Goal: Transaction & Acquisition: Purchase product/service

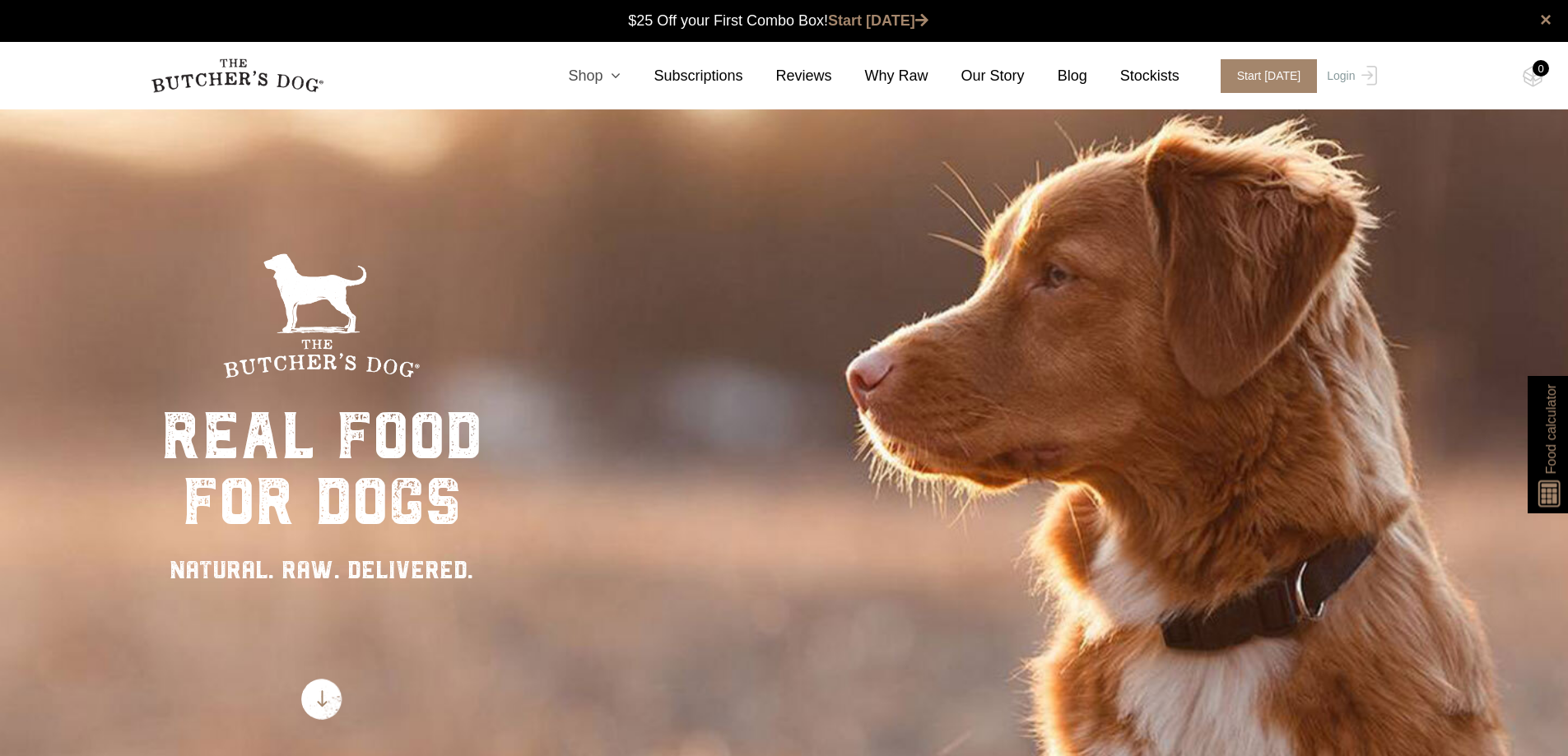
click at [616, 76] on link "Shop" at bounding box center [578, 76] width 86 height 22
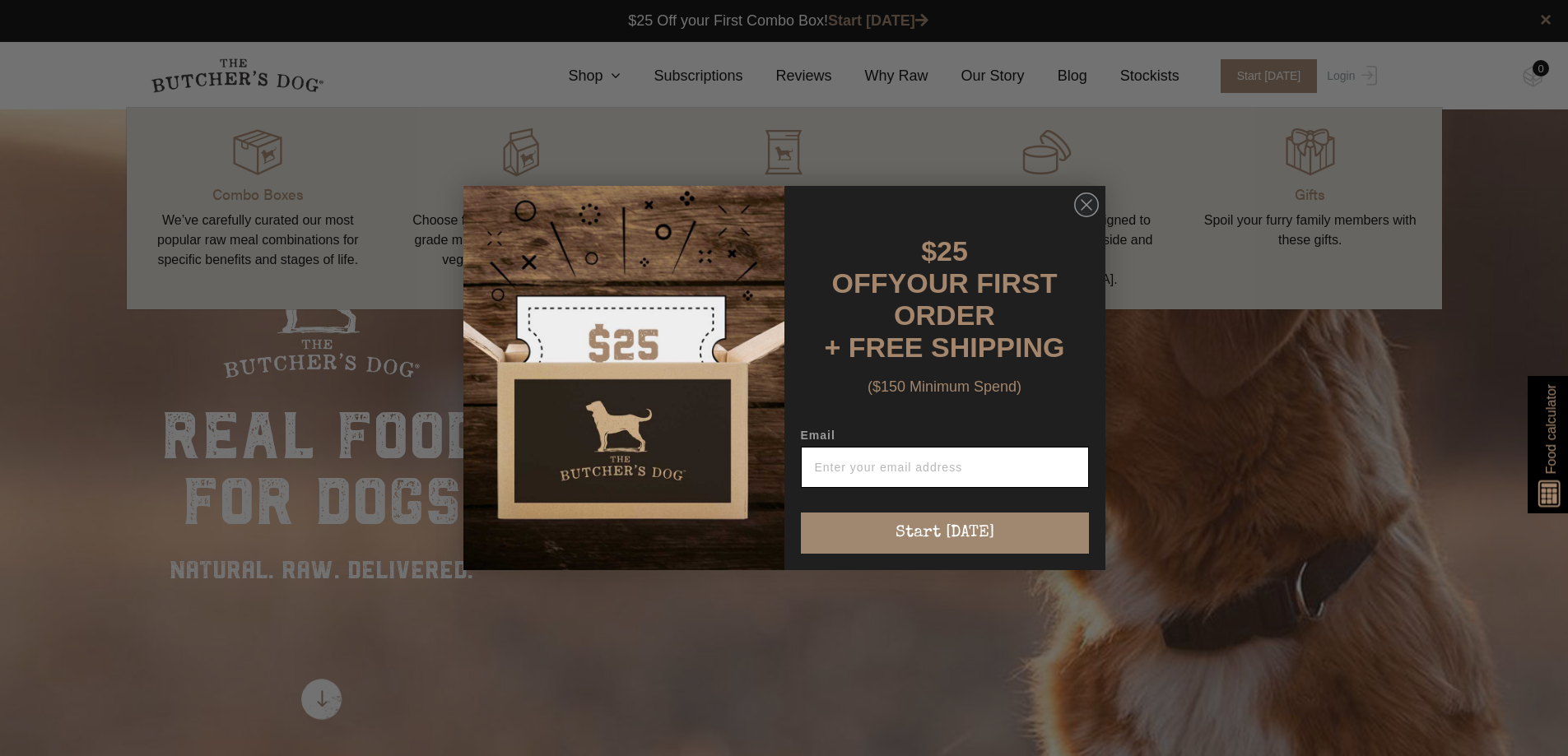
click at [869, 470] on input "Email" at bounding box center [945, 467] width 288 height 41
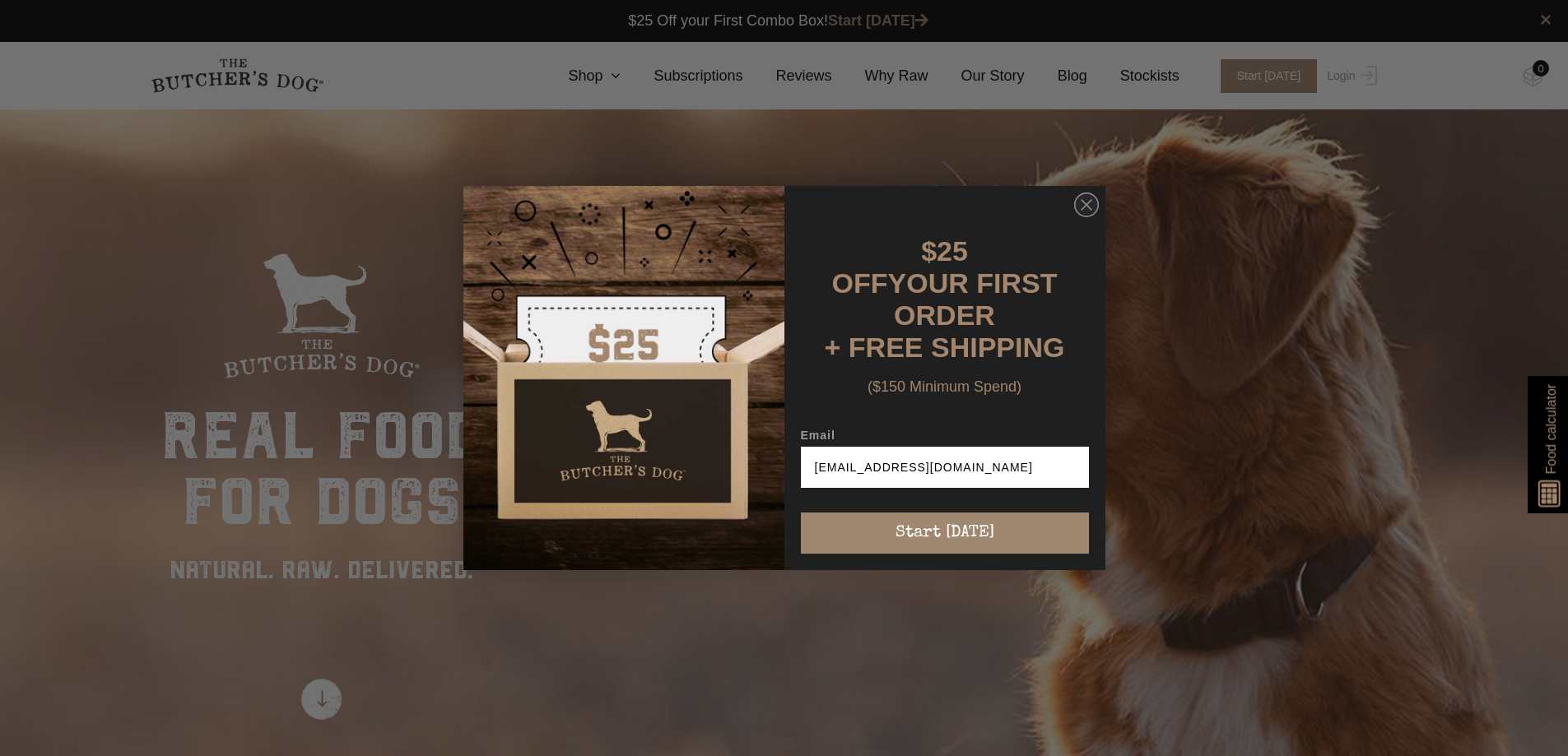
drag, startPoint x: 1000, startPoint y: 453, endPoint x: 713, endPoint y: 466, distance: 287.3
click at [713, 466] on form "$25 OFF YOUR FIRST ORDER + FREE SHIPPING ($150 Minimum Spend) Email j.andrews28…" at bounding box center [784, 378] width 642 height 384
drag, startPoint x: 987, startPoint y: 463, endPoint x: 842, endPoint y: 457, distance: 145.1
click at [842, 457] on input "bilez@optusnet.com.au" at bounding box center [945, 467] width 288 height 41
type input "bilez87@gmail.com"
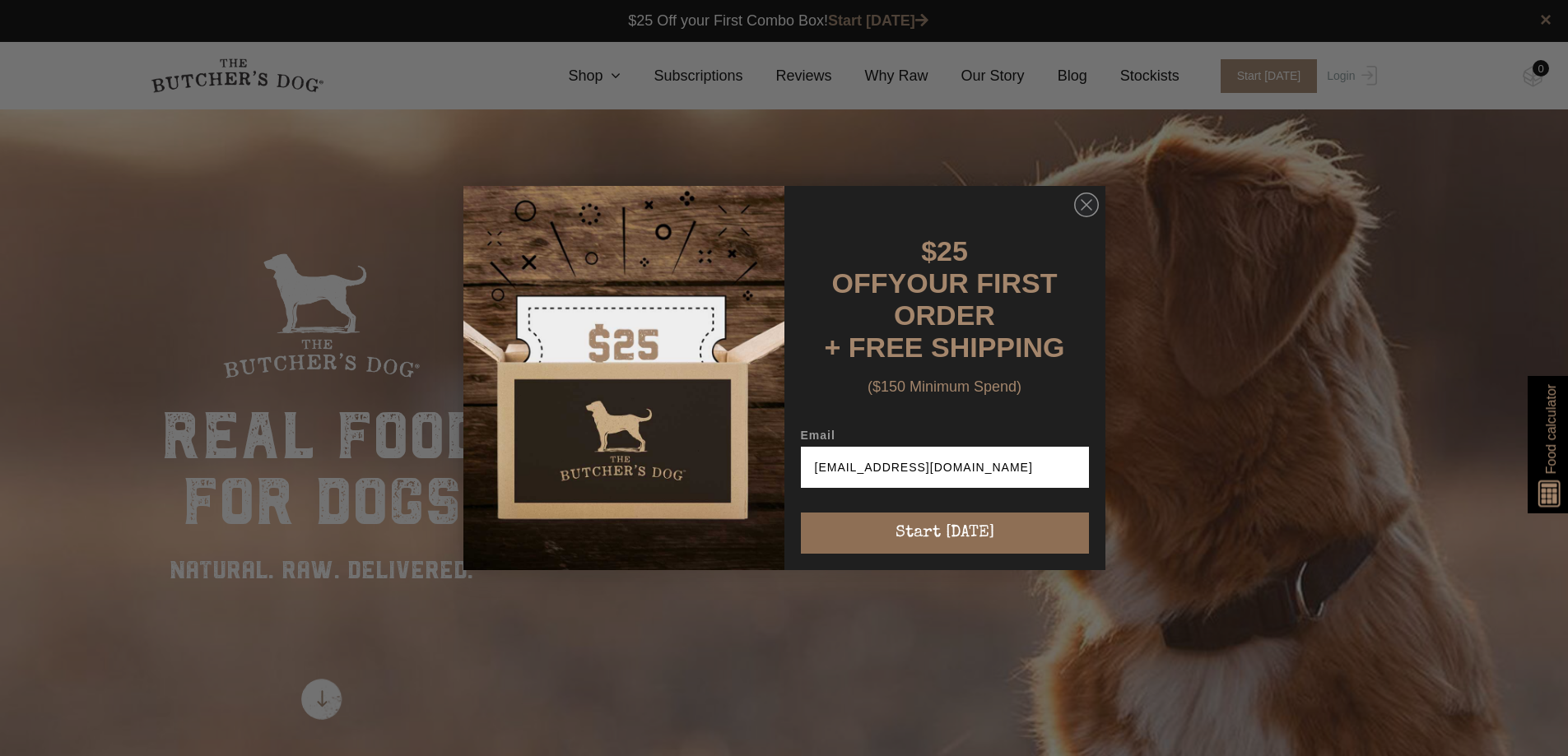
click at [901, 528] on button "Start [DATE]" at bounding box center [945, 533] width 288 height 41
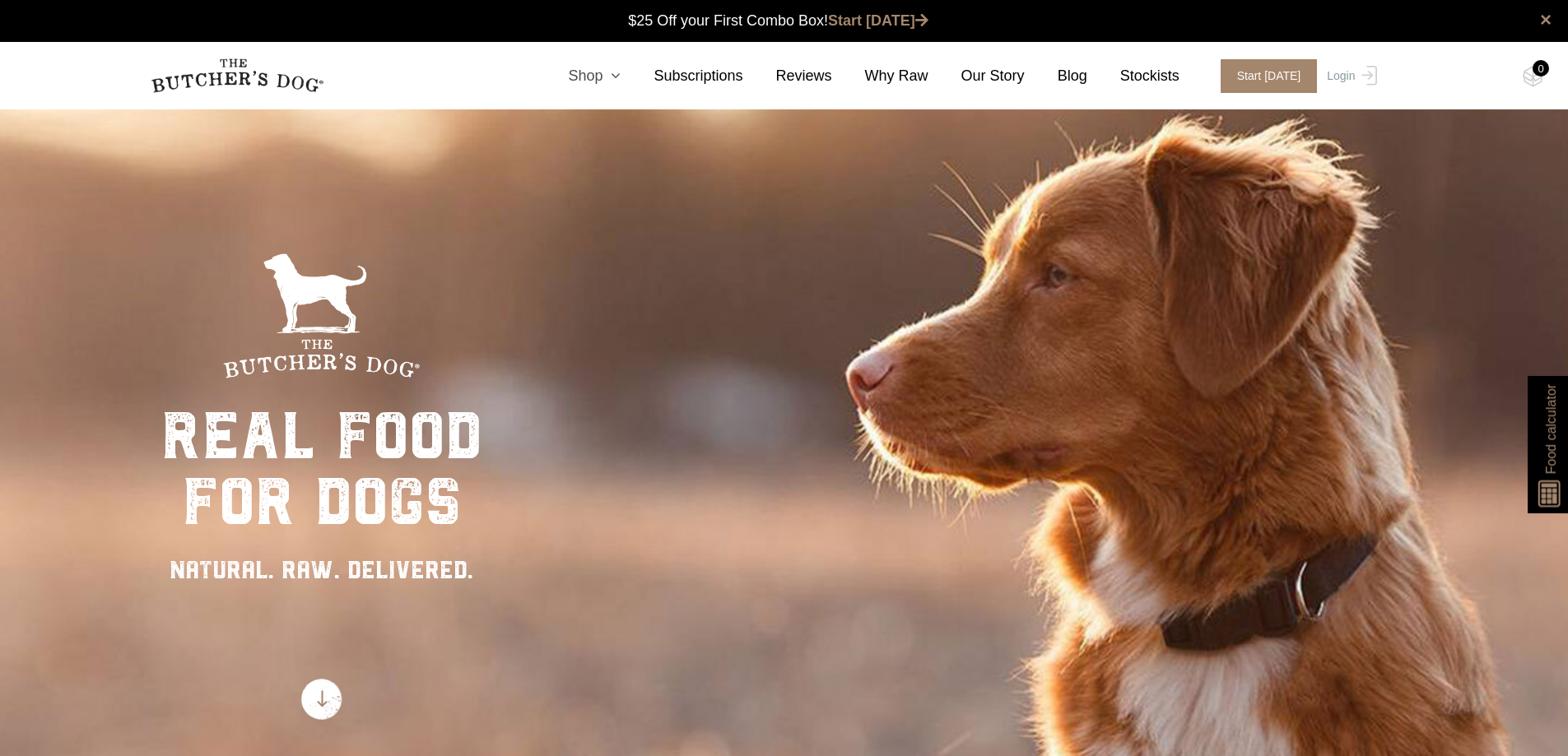
click at [621, 70] on icon at bounding box center [611, 75] width 18 height 14
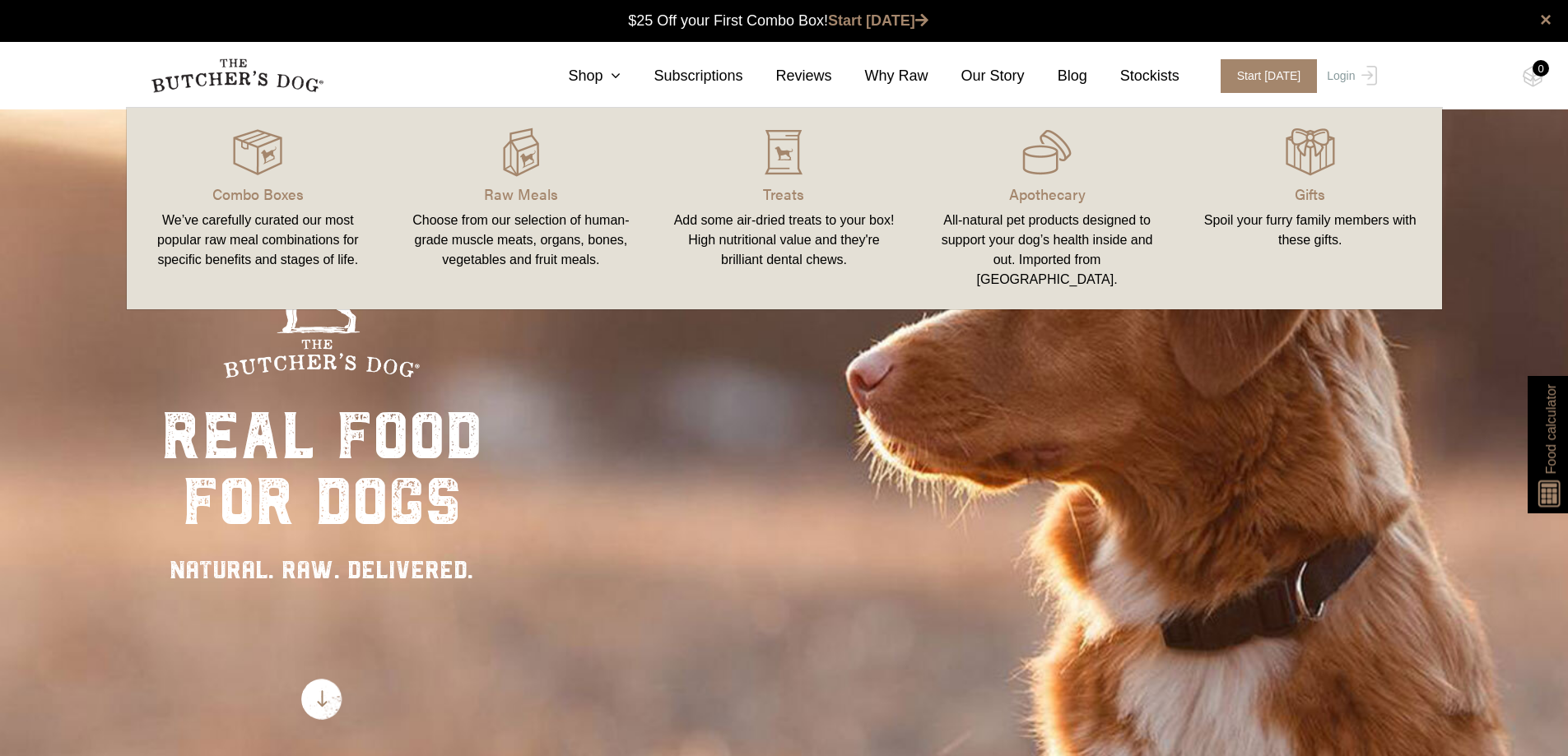
click at [501, 207] on link "Raw Meals Choose from our selection of human-grade muscle meats, organs, bones,…" at bounding box center [521, 208] width 263 height 169
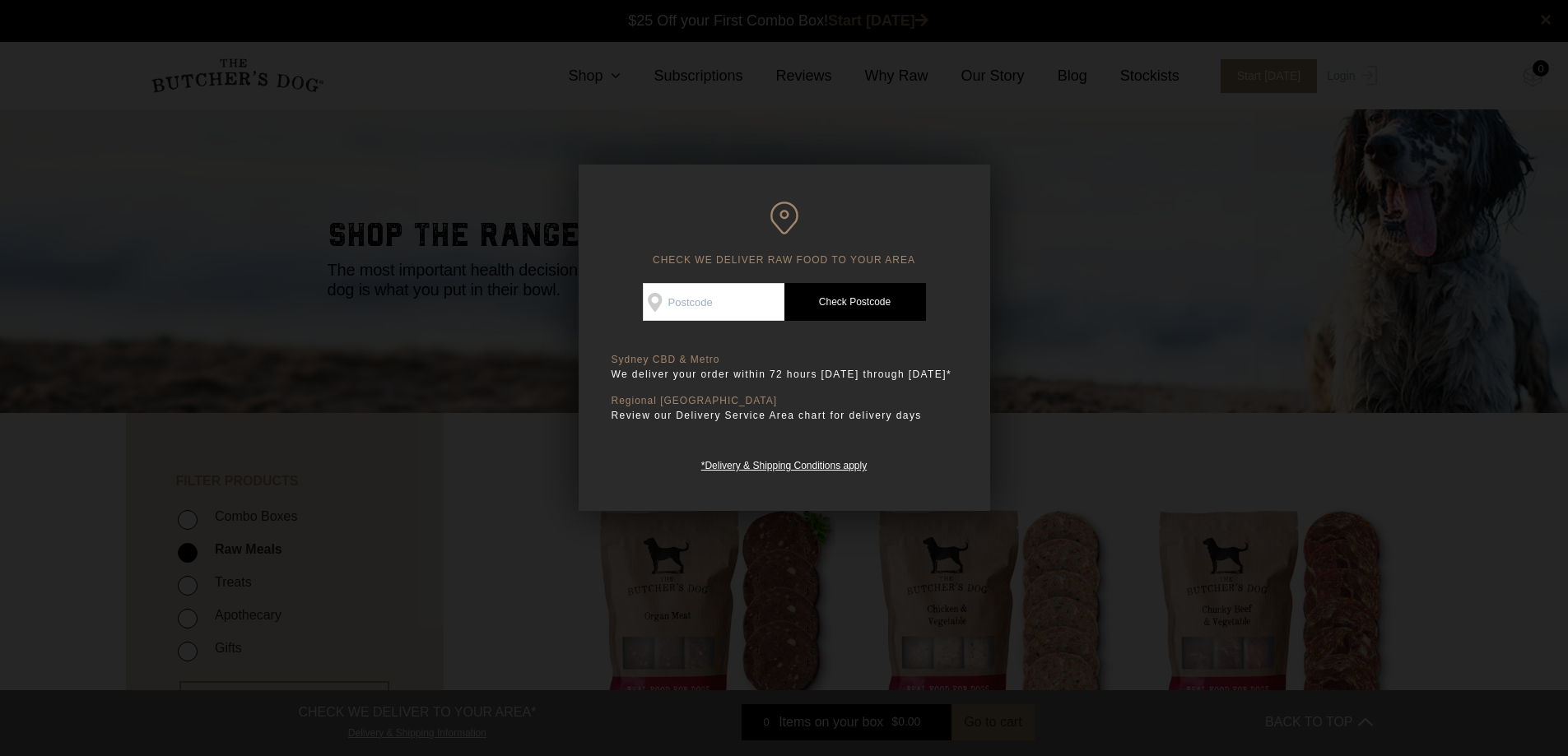
click at [697, 307] on input "Check Availability At" at bounding box center [713, 302] width 142 height 38
type input "2221"
click at [837, 307] on link "Check Postcode" at bounding box center [855, 302] width 142 height 38
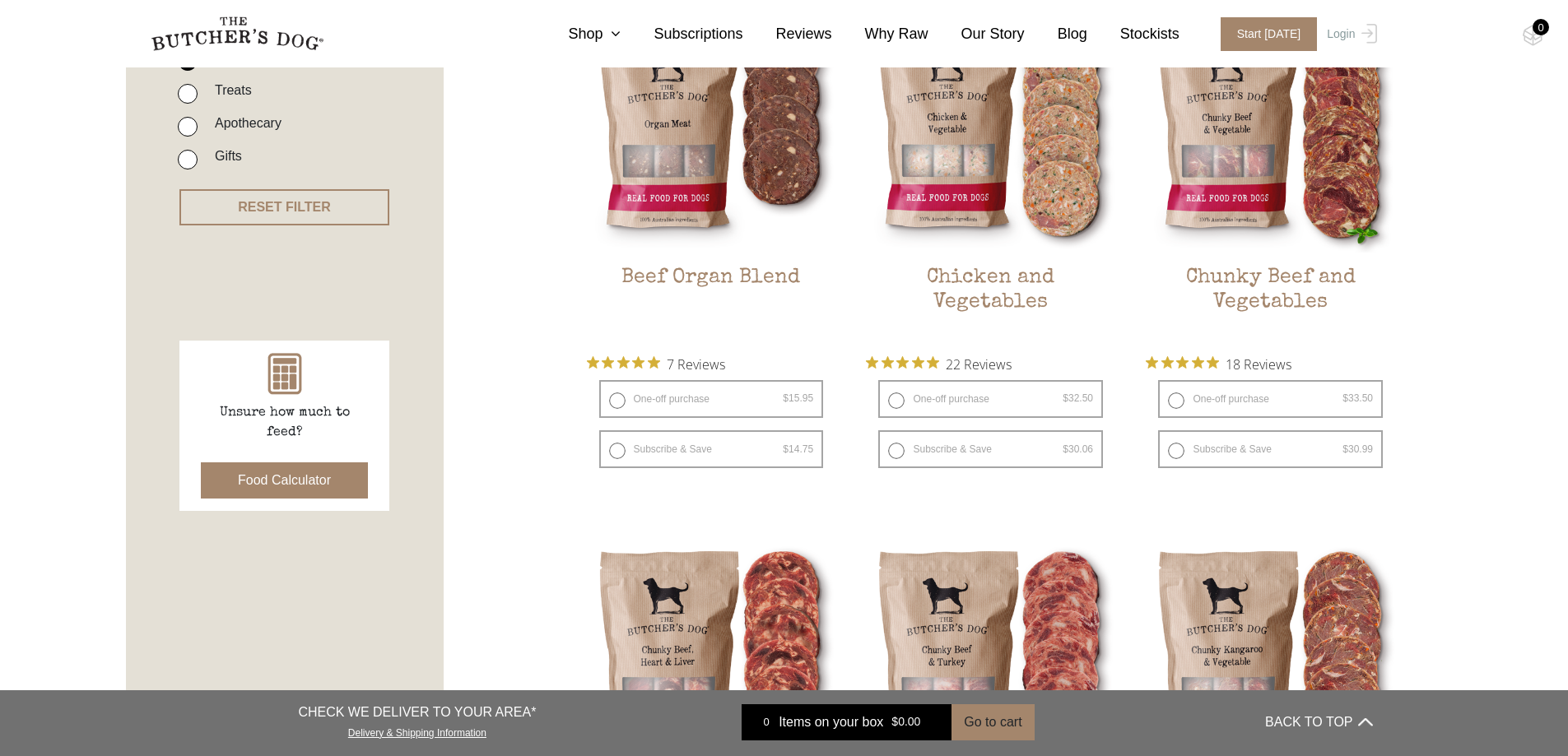
scroll to position [494, 0]
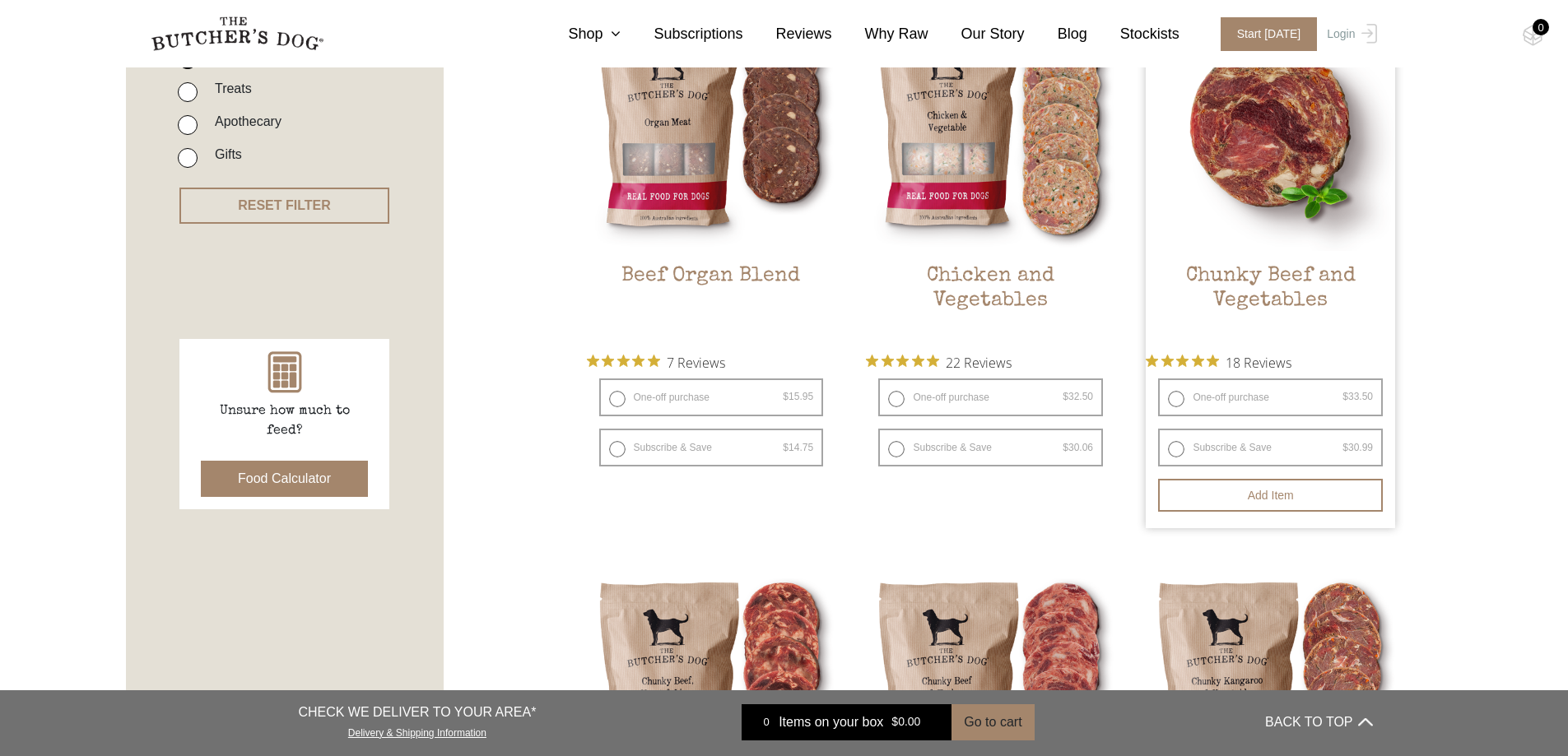
click at [1177, 400] on label "One-off purchase $ 33.50 — or subscribe and save 7.5%" at bounding box center [1270, 398] width 225 height 38
radio input "true"
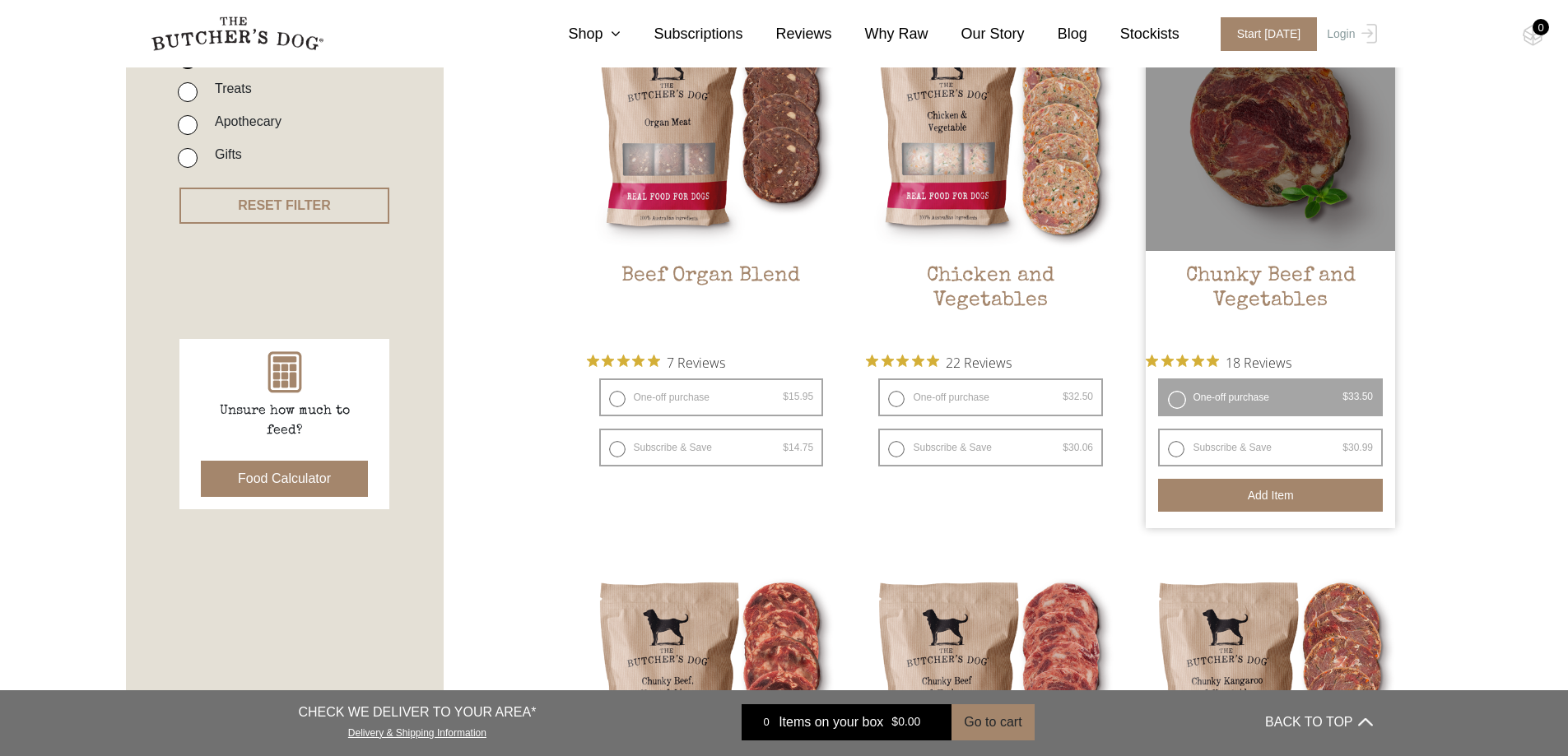
click at [1244, 489] on button "Add item" at bounding box center [1270, 495] width 225 height 33
type button "238"
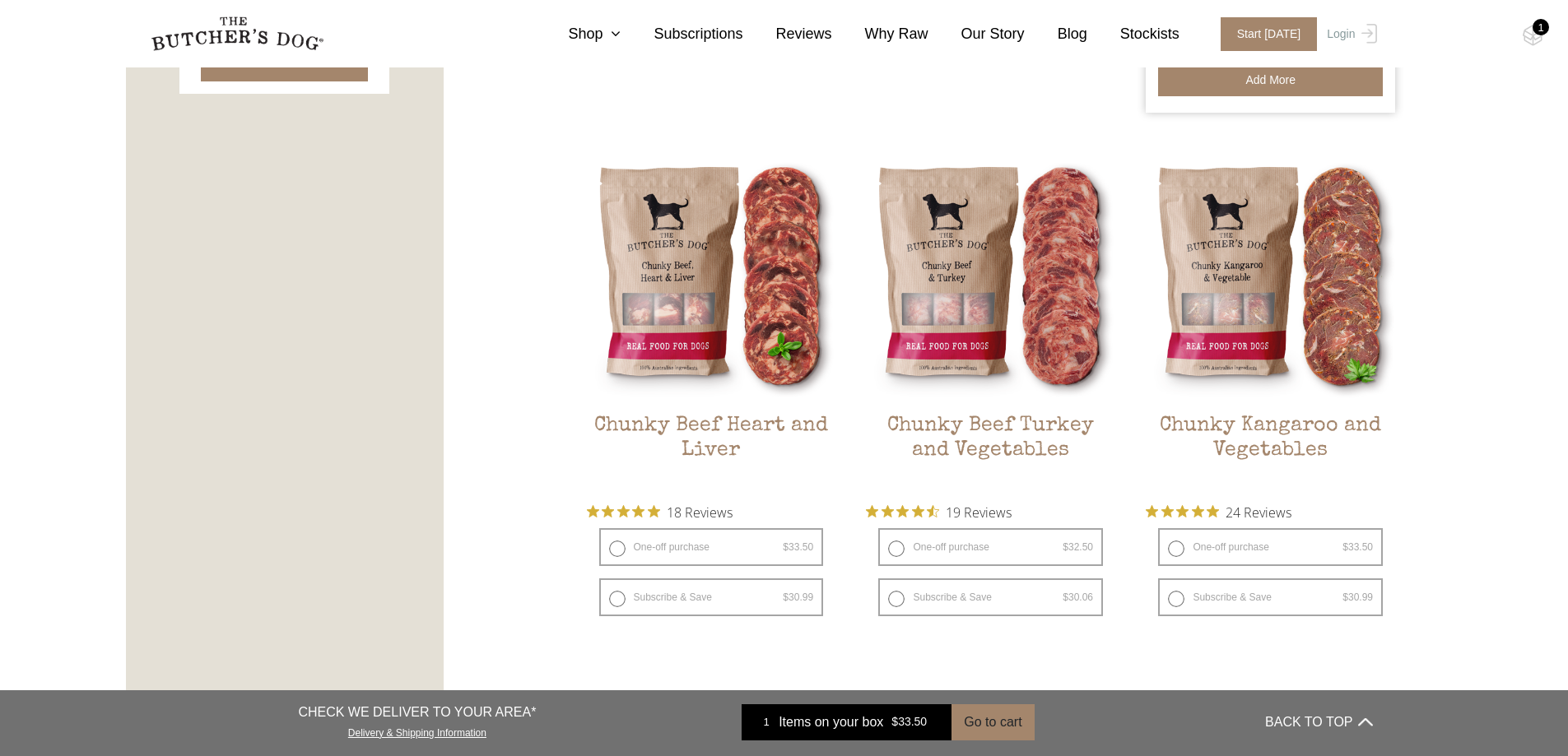
scroll to position [955, 0]
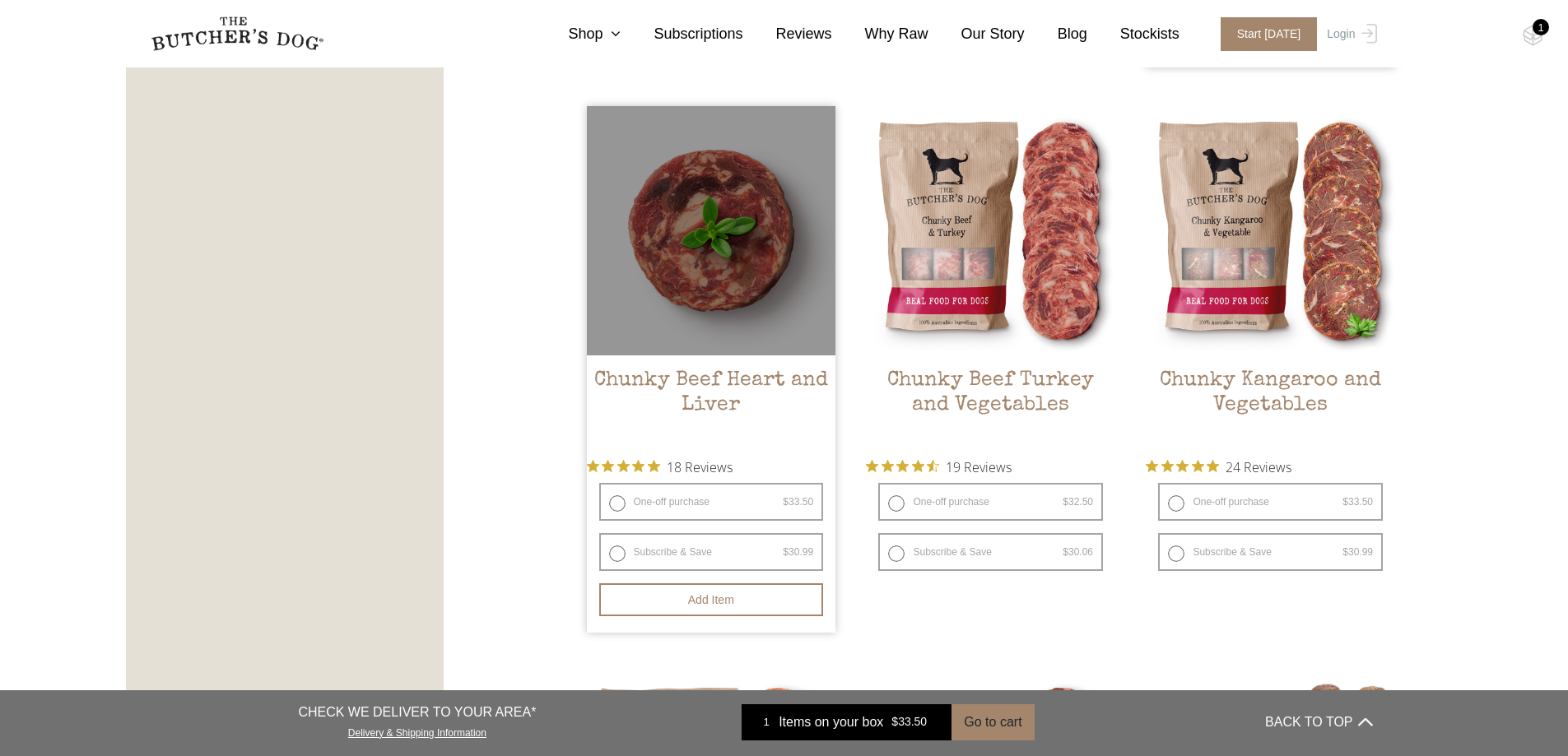
click at [628, 498] on label "One-off purchase $ 33.50 — or subscribe and save 7.5%" at bounding box center [711, 502] width 225 height 38
radio input "true"
radio input "false"
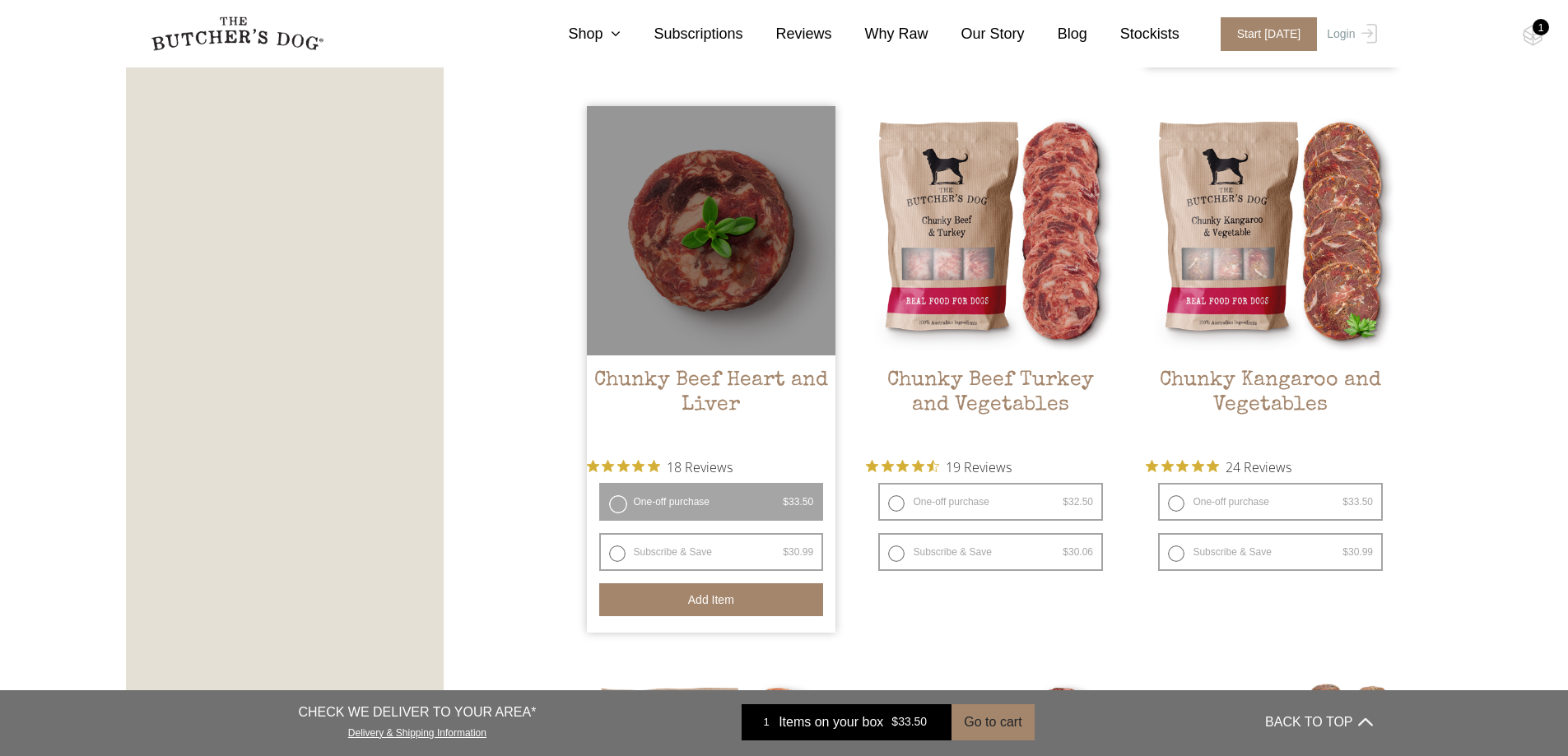
click at [730, 608] on button "Add item" at bounding box center [711, 600] width 225 height 33
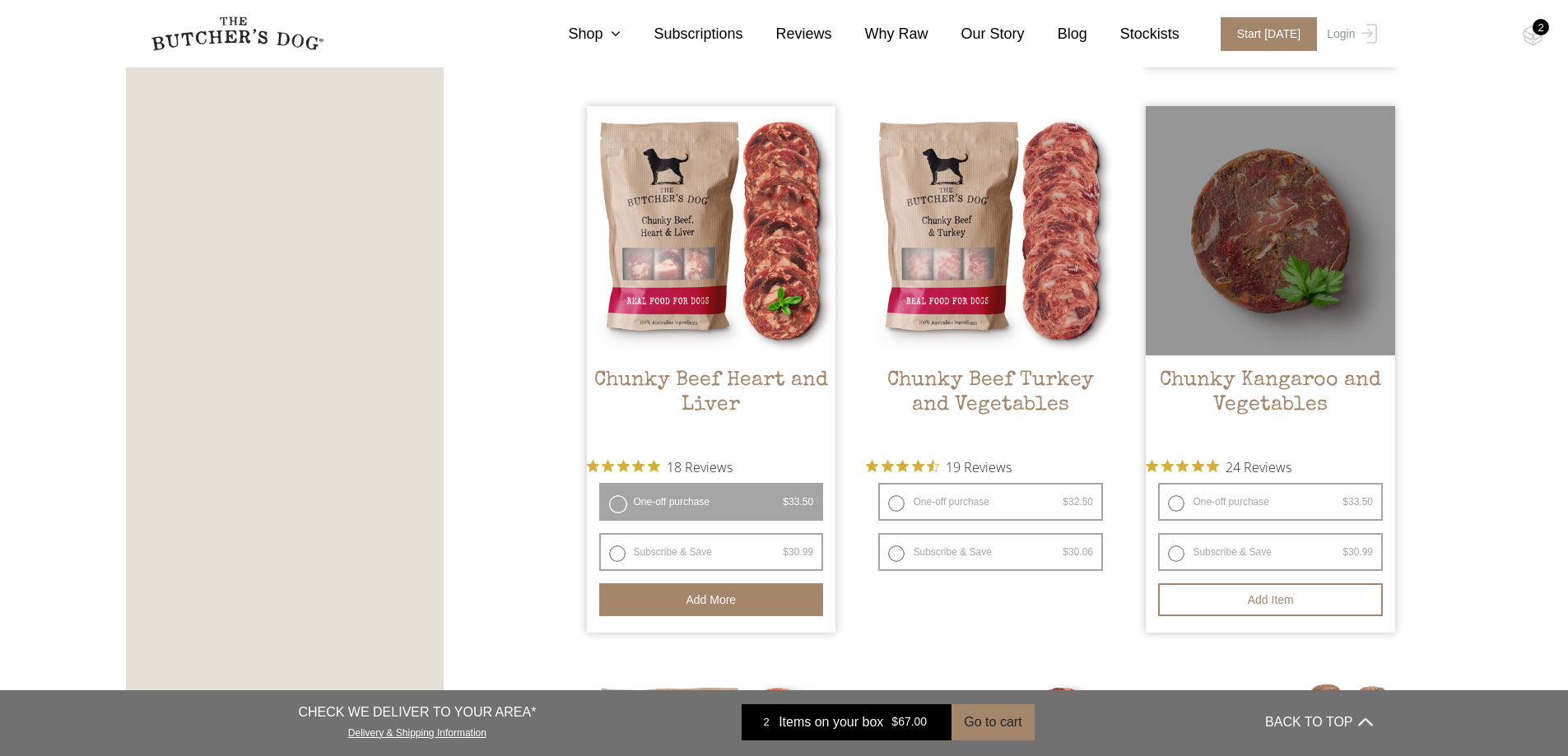
type button "234"
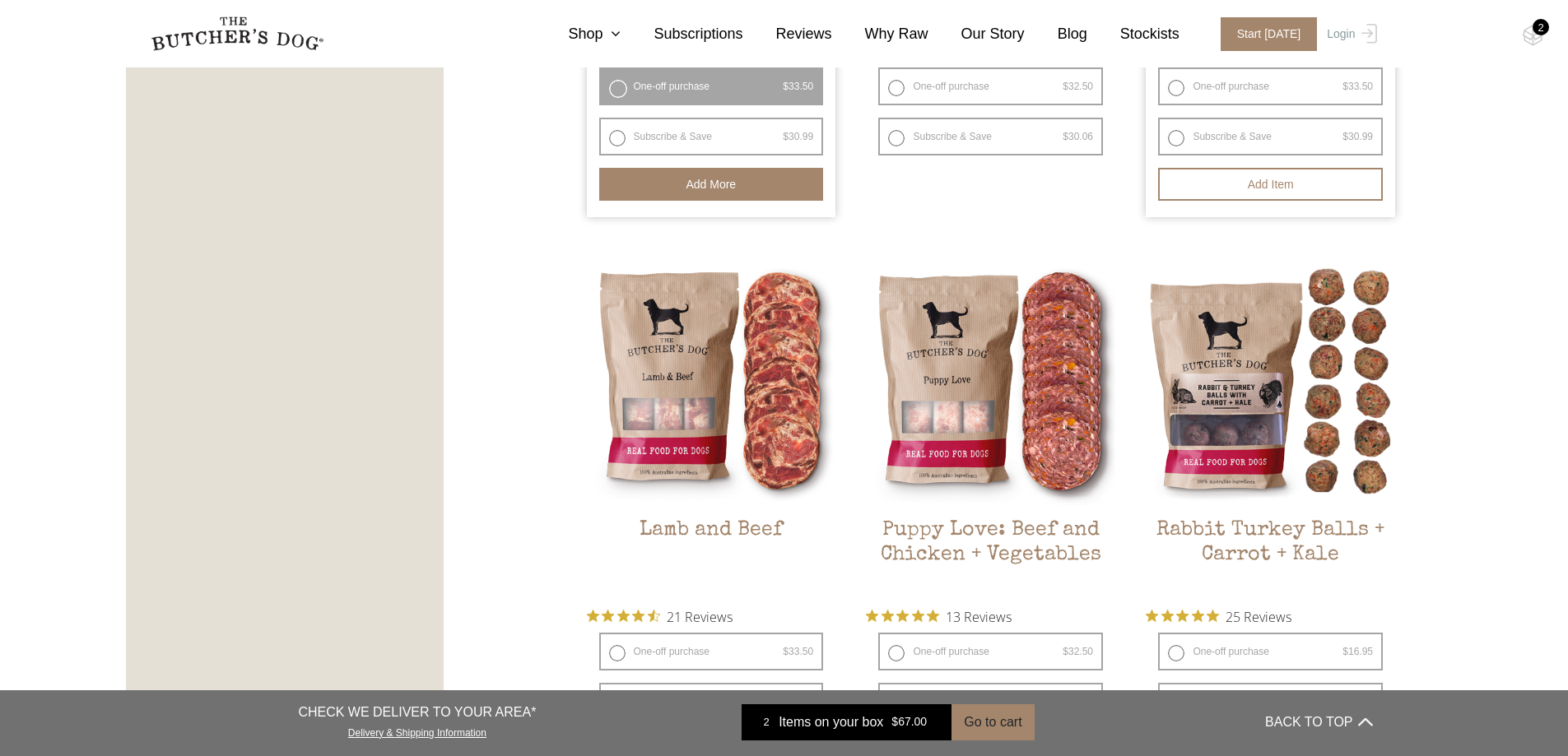
scroll to position [1481, 0]
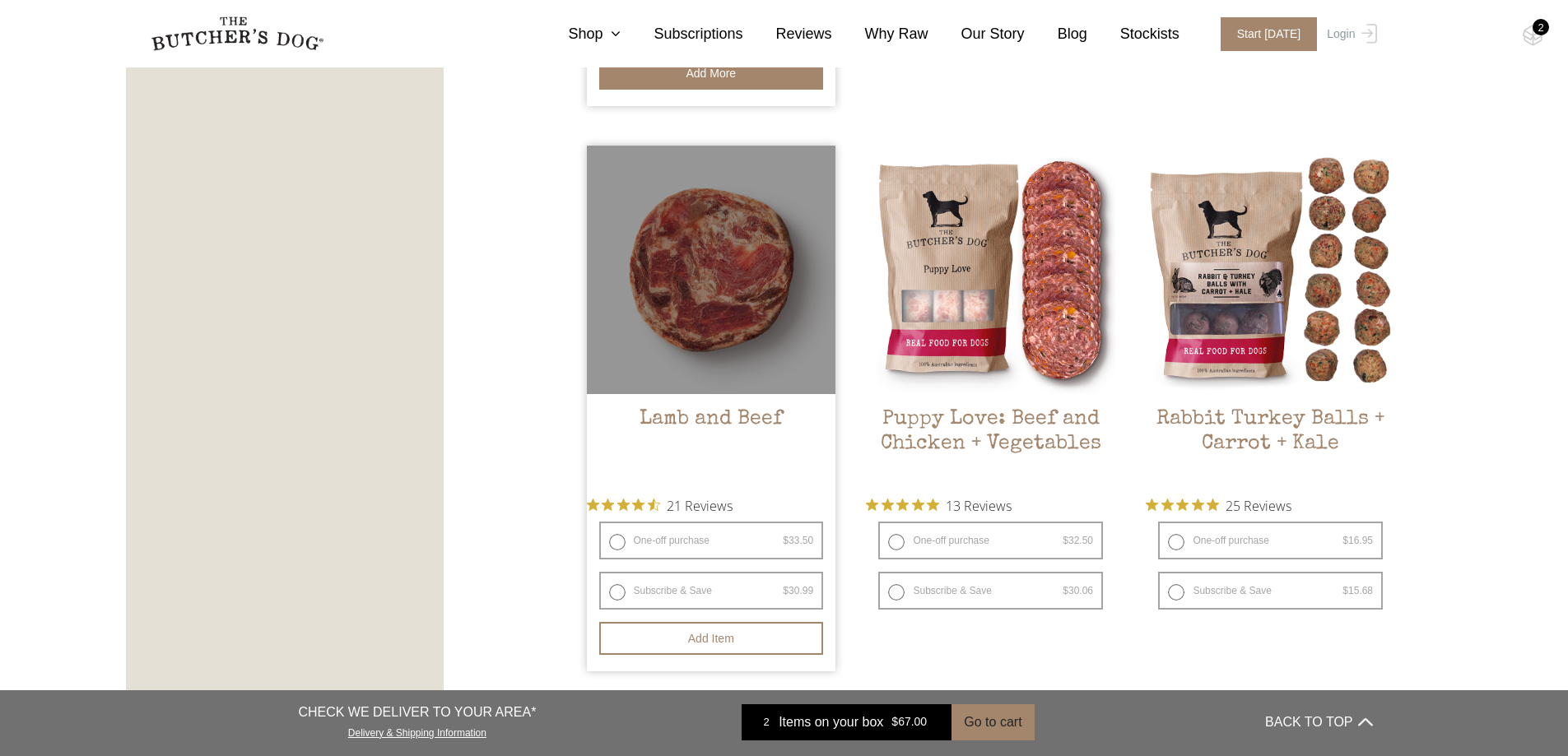
click at [660, 547] on label "One-off purchase $ 33.50 — or subscribe and save 7.5%" at bounding box center [711, 540] width 225 height 38
radio input "true"
radio input "false"
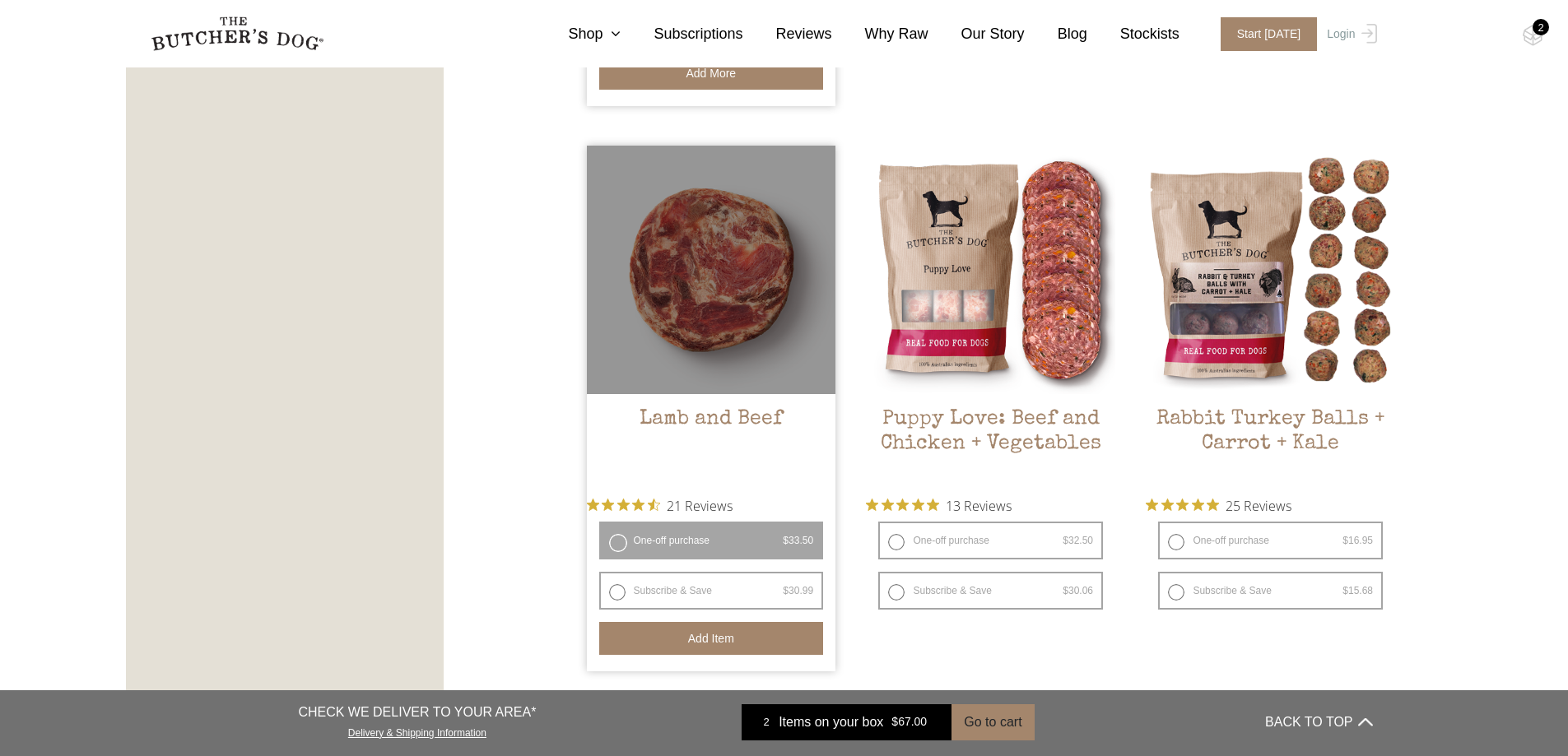
click at [658, 647] on button "Add item" at bounding box center [711, 638] width 225 height 33
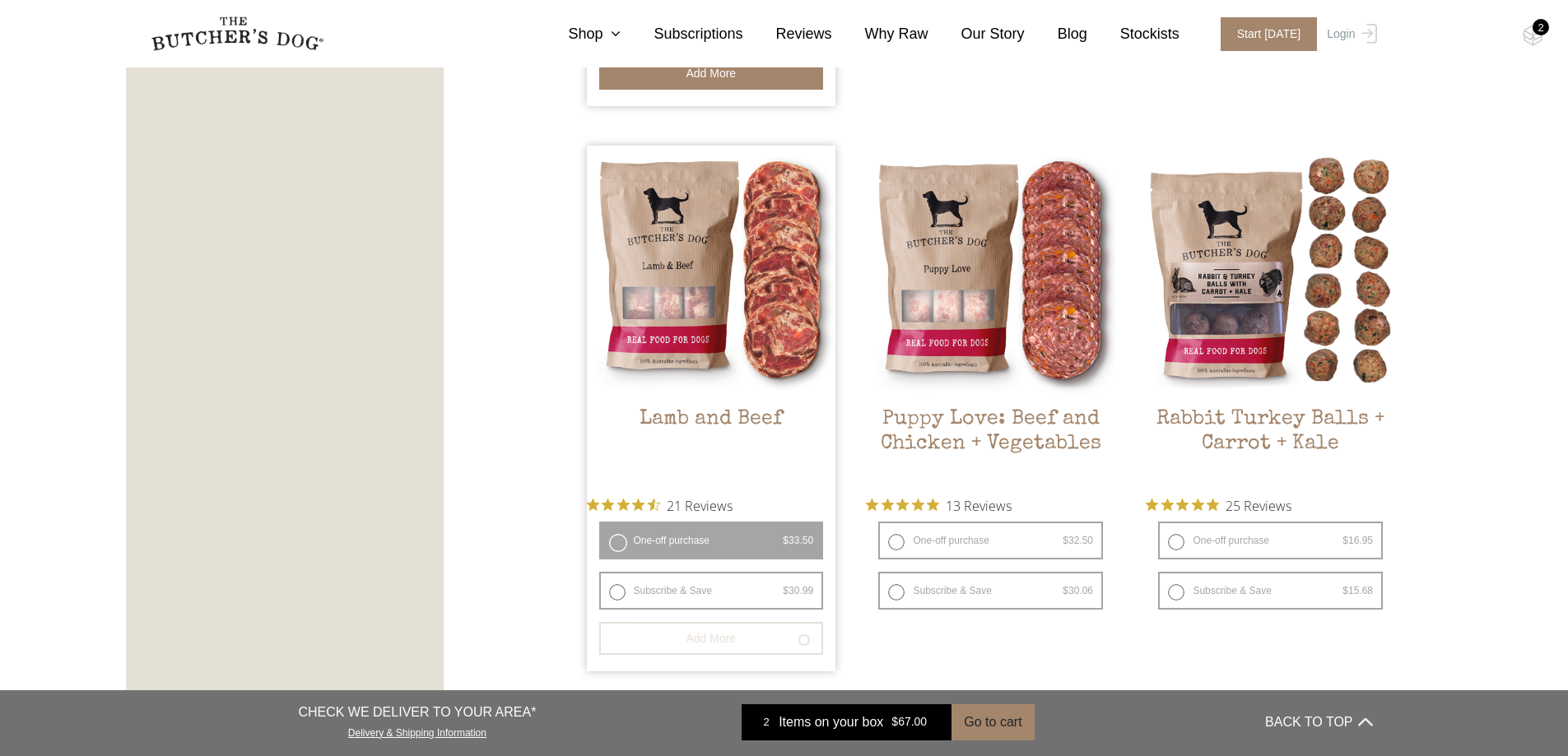
type button "244"
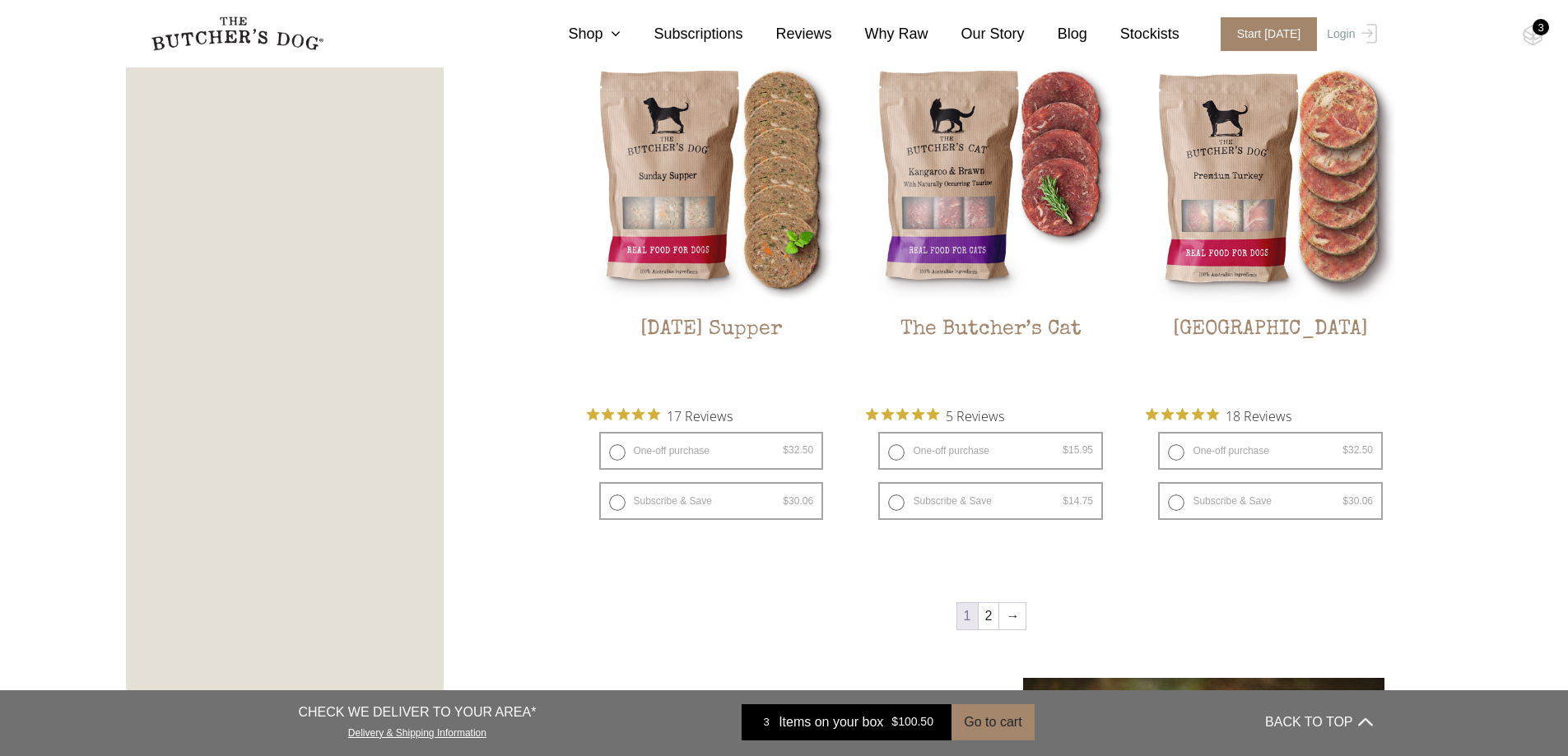
scroll to position [2140, 0]
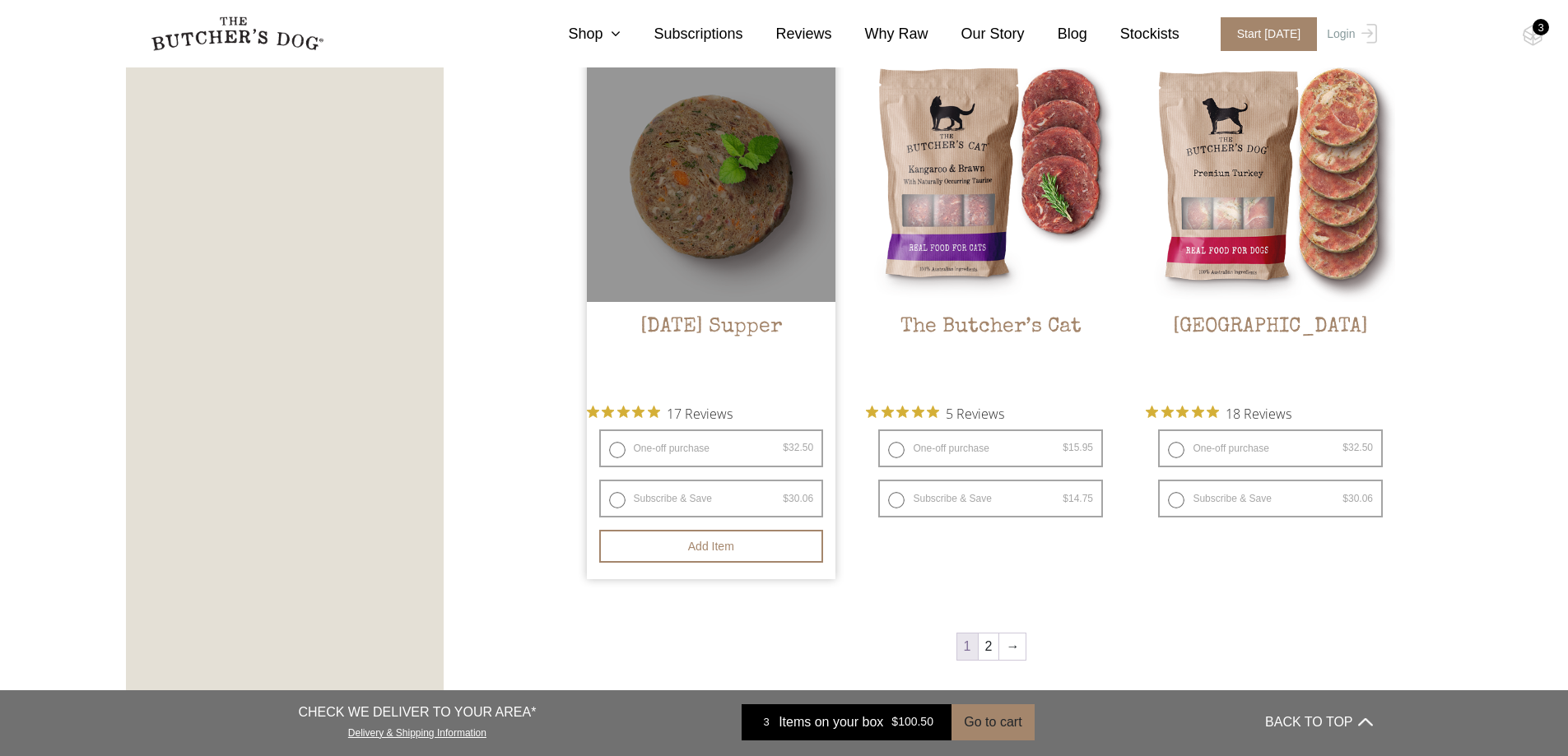
click at [781, 449] on label "One-off purchase $ 32.50 — or subscribe and save 7.5%" at bounding box center [711, 449] width 225 height 38
radio input "true"
radio input "false"
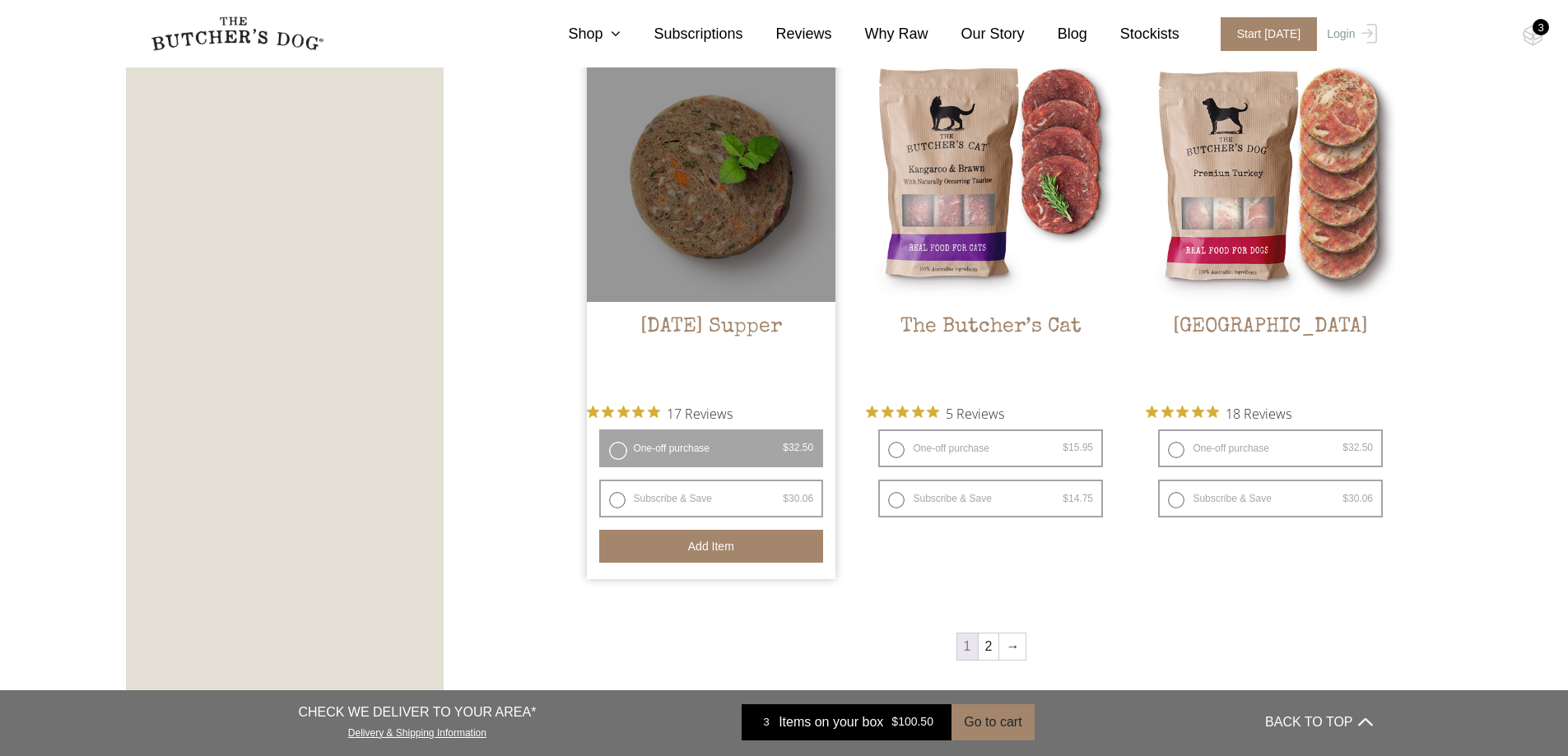
click at [710, 556] on button "Add item" at bounding box center [711, 546] width 225 height 33
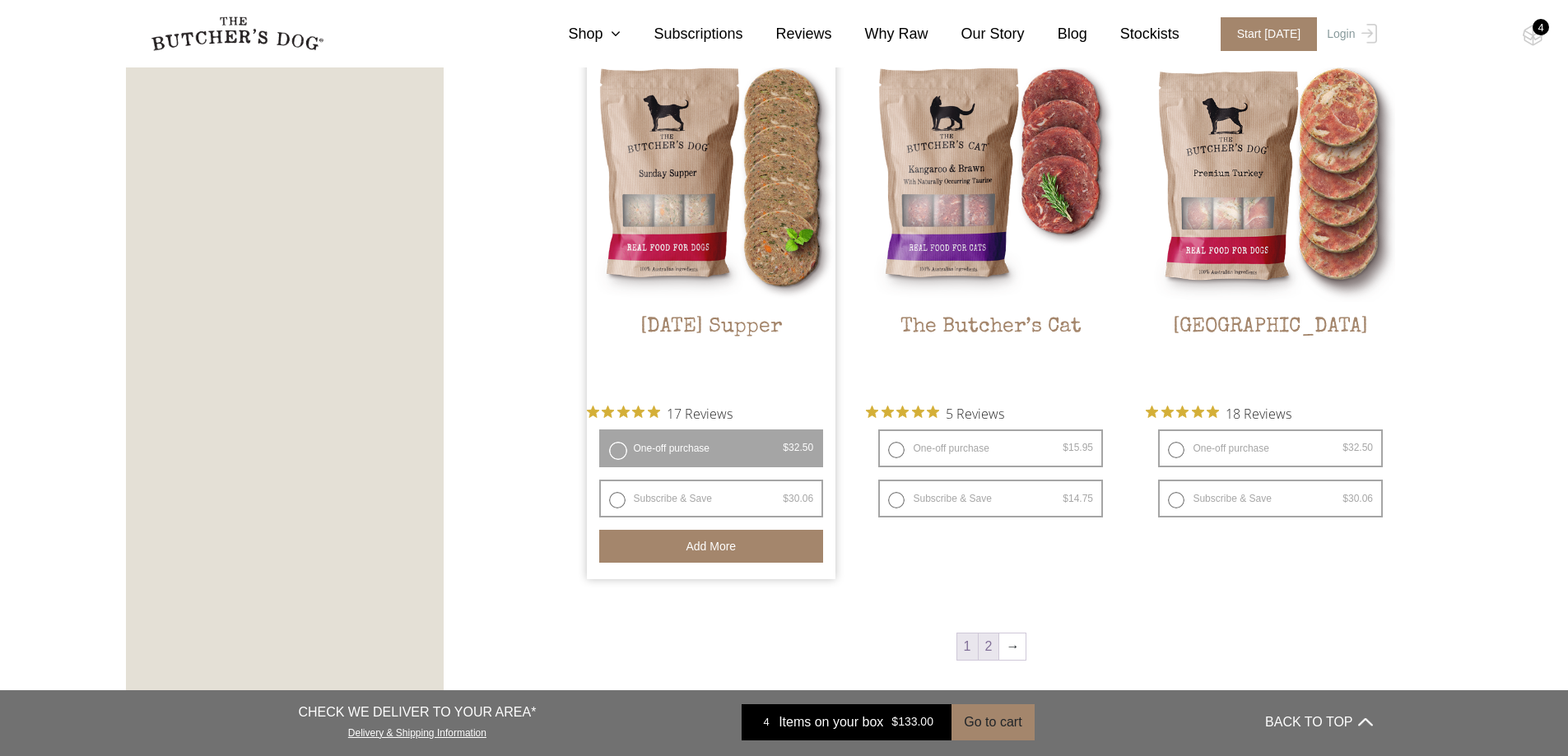
click at [987, 652] on link "2" at bounding box center [989, 646] width 20 height 26
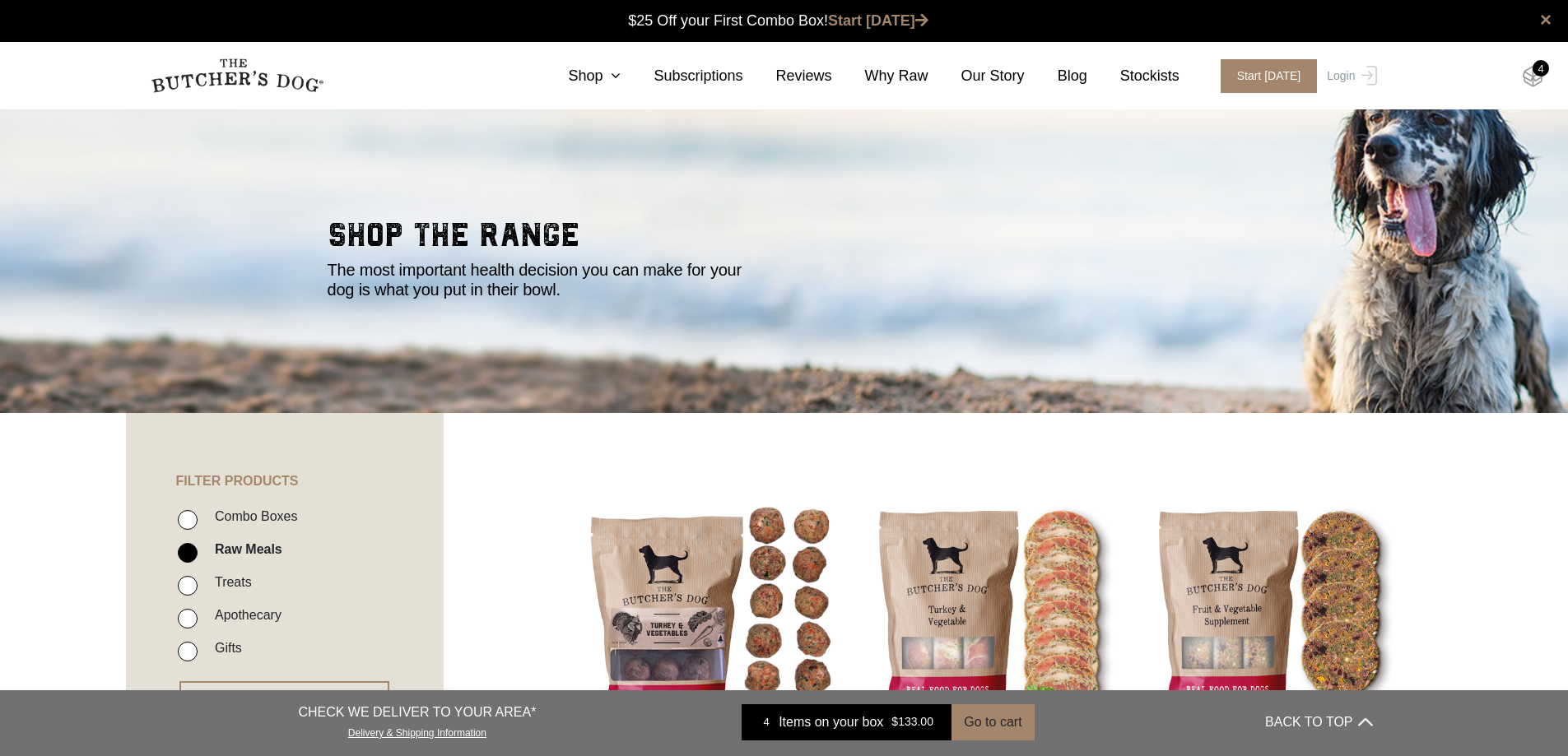
click at [1531, 83] on img at bounding box center [1532, 76] width 20 height 21
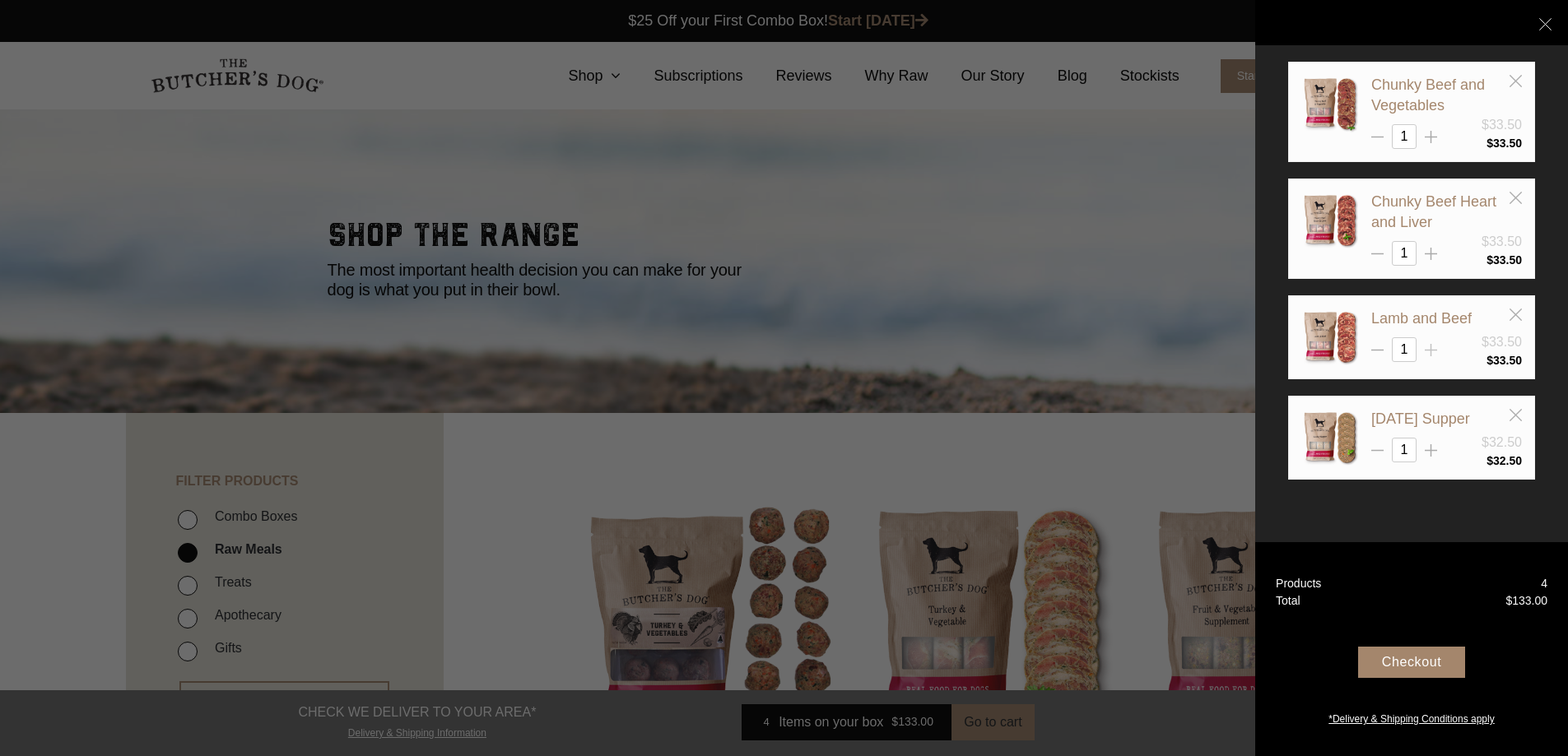
click at [1435, 353] on icon at bounding box center [1430, 350] width 13 height 13
type input "2"
click at [1516, 417] on icon at bounding box center [1515, 415] width 13 height 13
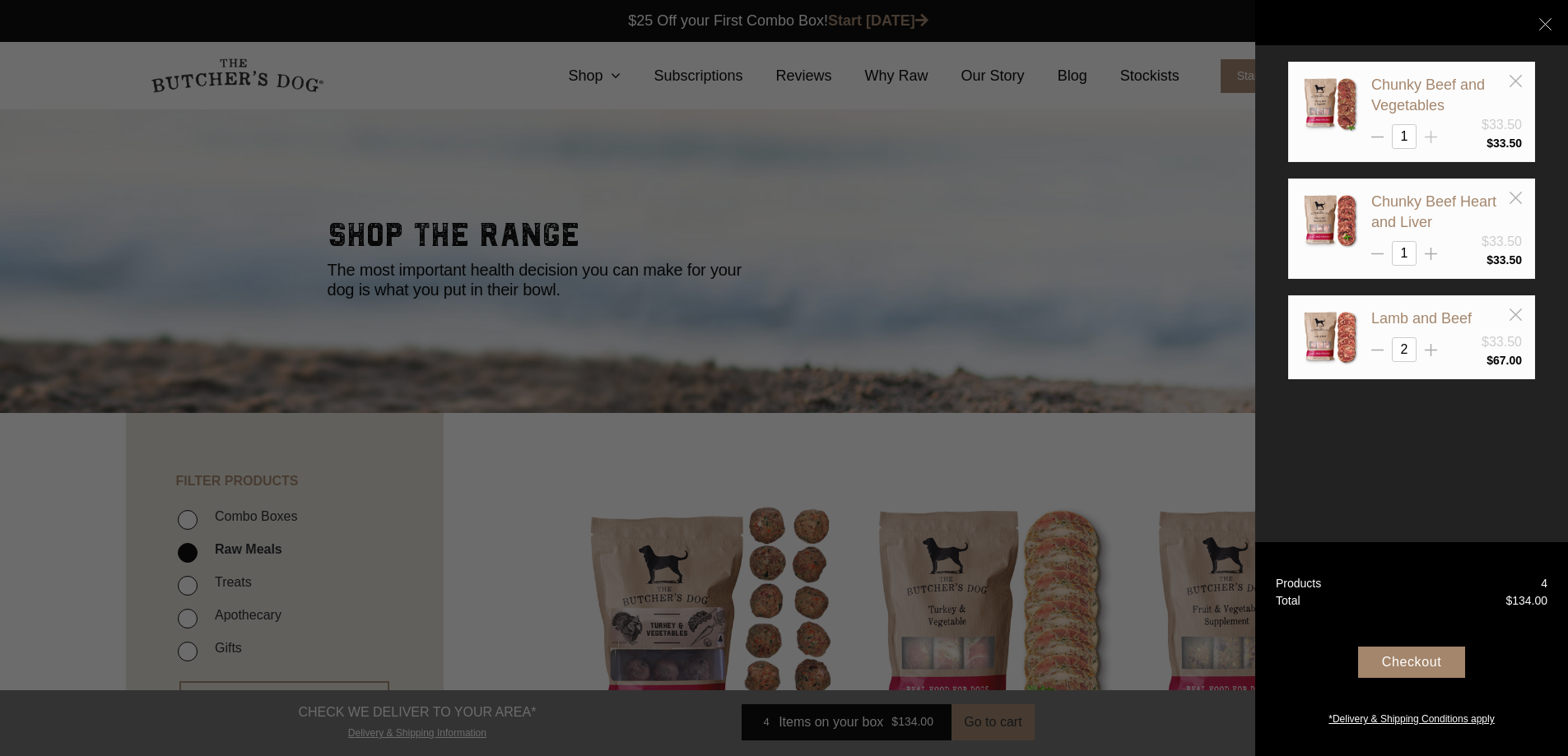
click at [1431, 141] on line at bounding box center [1431, 137] width 0 height 13
type input "2"
click at [1375, 351] on line at bounding box center [1377, 351] width 13 height 0
type input "1"
click at [1431, 654] on div "Checkout" at bounding box center [1412, 663] width 107 height 31
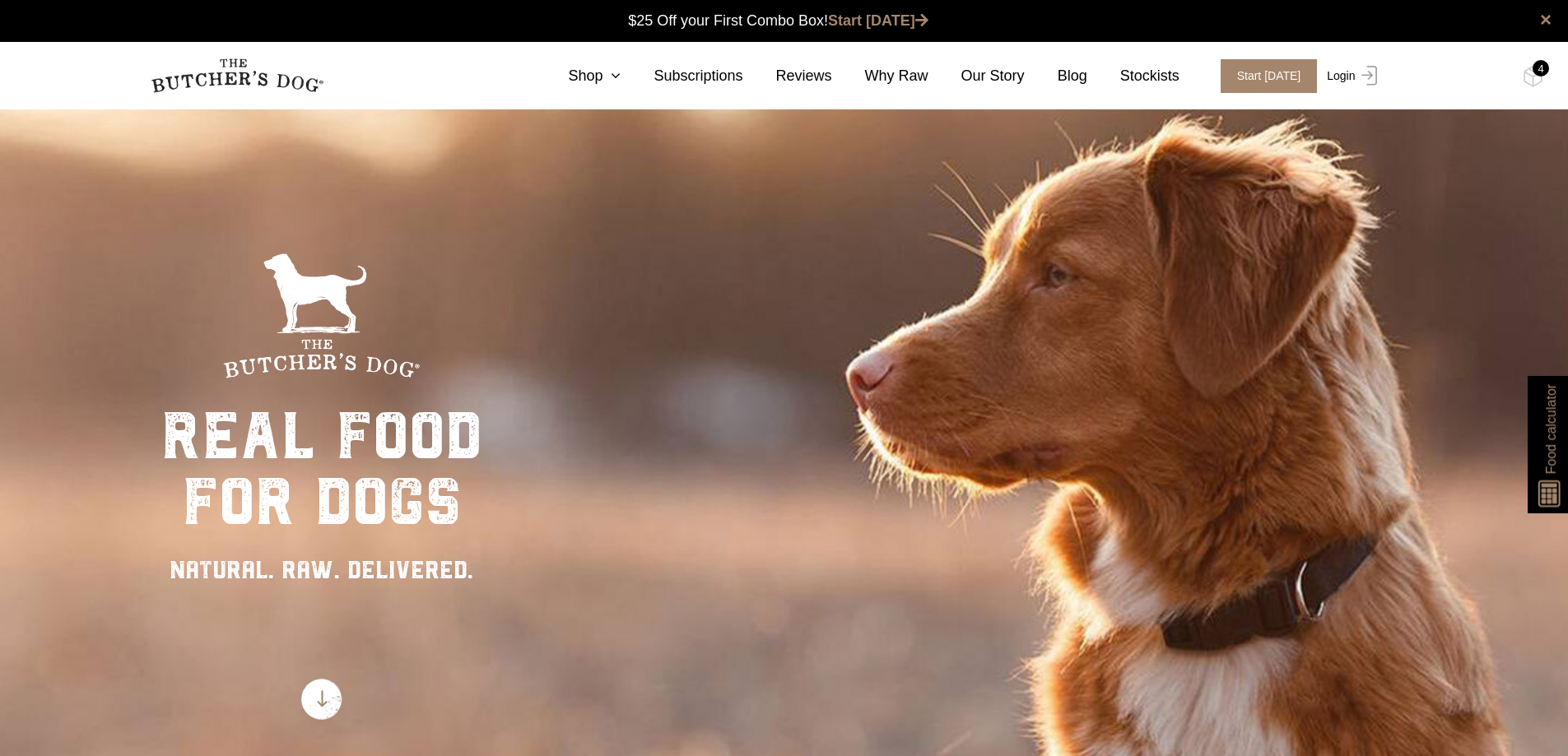
click at [1350, 67] on link "Login" at bounding box center [1349, 76] width 54 height 34
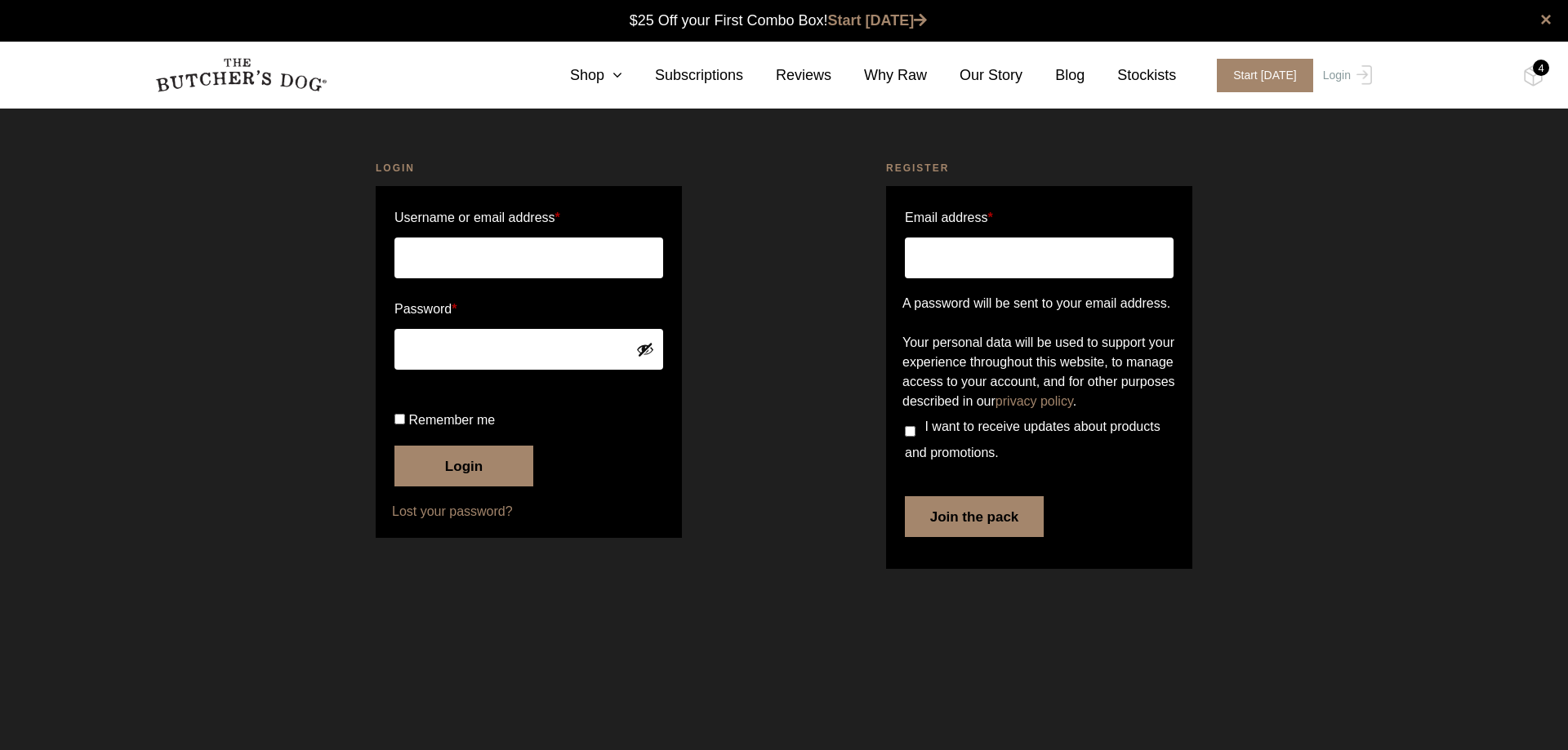
type input "biljana.andrews@outlook.com"
click at [411, 427] on span "Remember me" at bounding box center [451, 420] width 87 height 13
click at [405, 425] on input "Remember me" at bounding box center [400, 419] width 11 height 11
checkbox input "true"
click at [432, 486] on button "Login" at bounding box center [464, 466] width 139 height 40
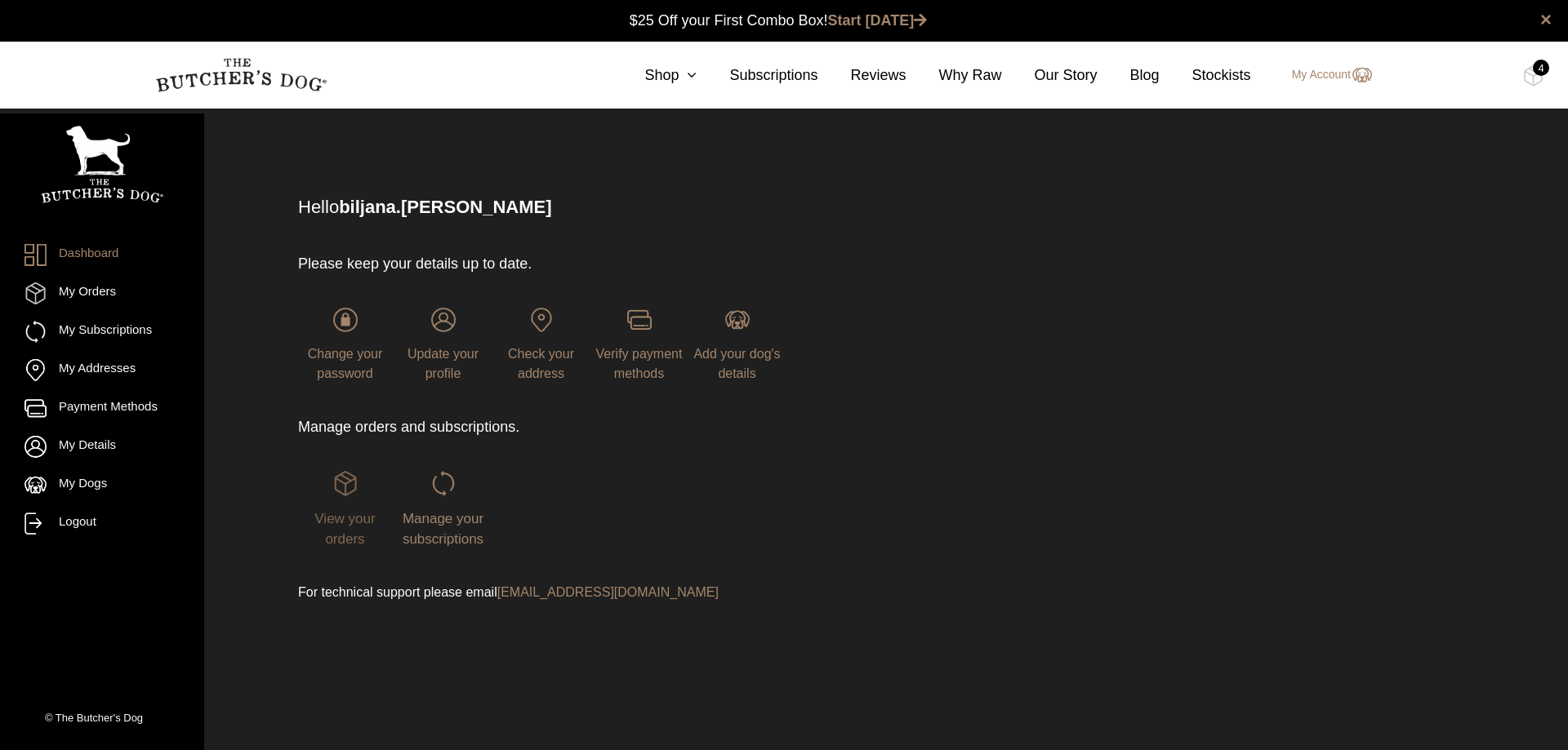
click at [361, 513] on span "View your orders" at bounding box center [345, 530] width 61 height 37
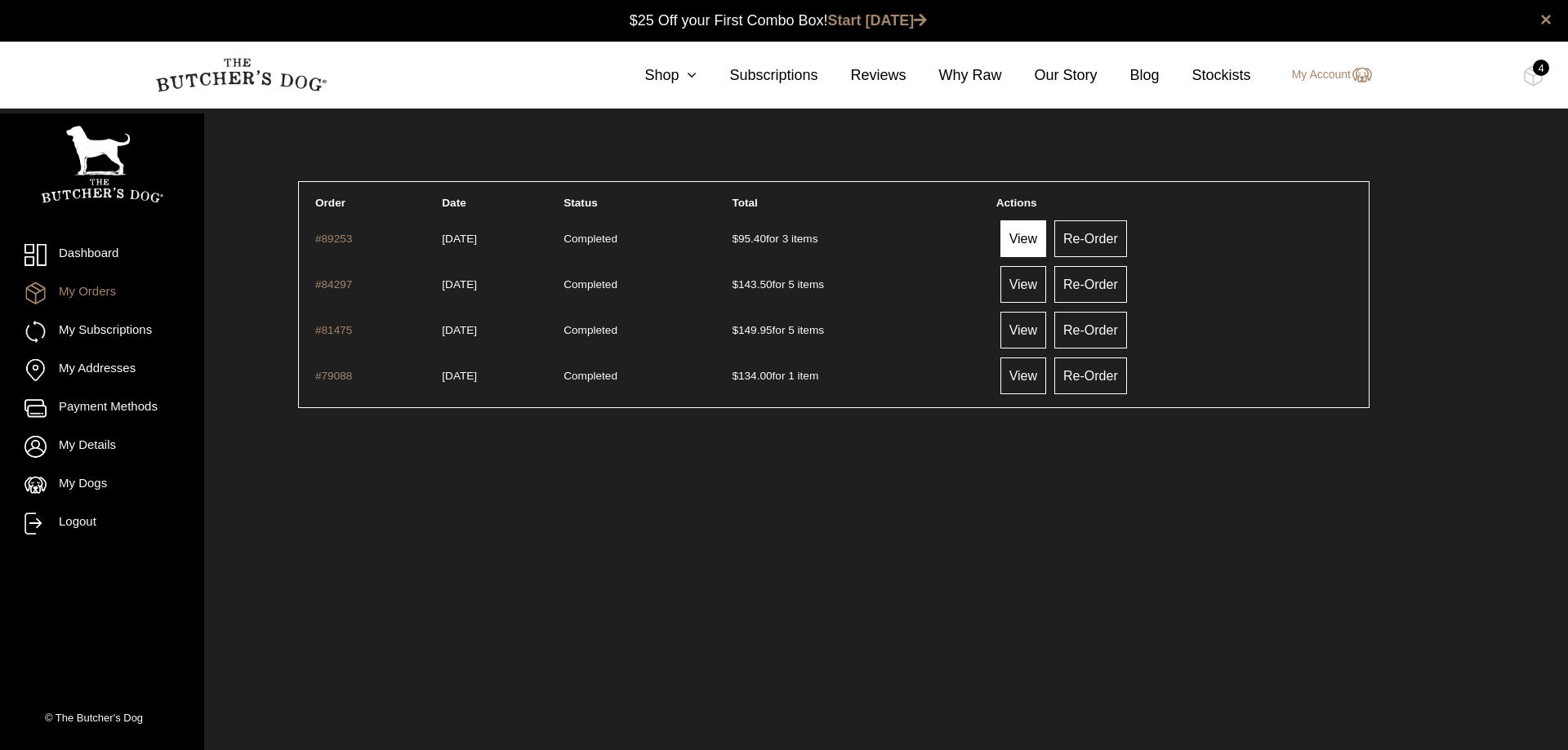
click at [1046, 249] on link "View" at bounding box center [1023, 239] width 46 height 37
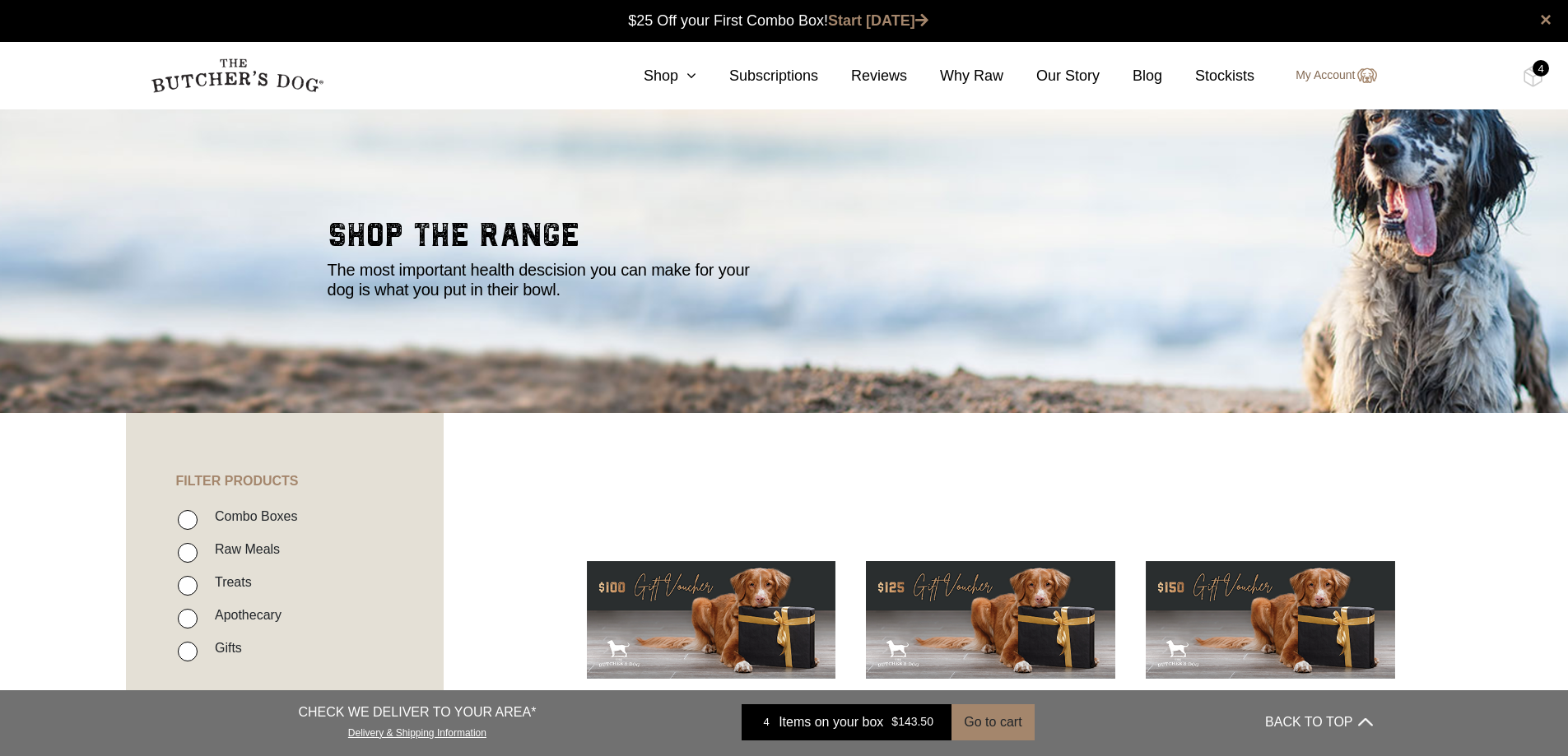
click at [1323, 79] on link "My Account" at bounding box center [1328, 76] width 97 height 20
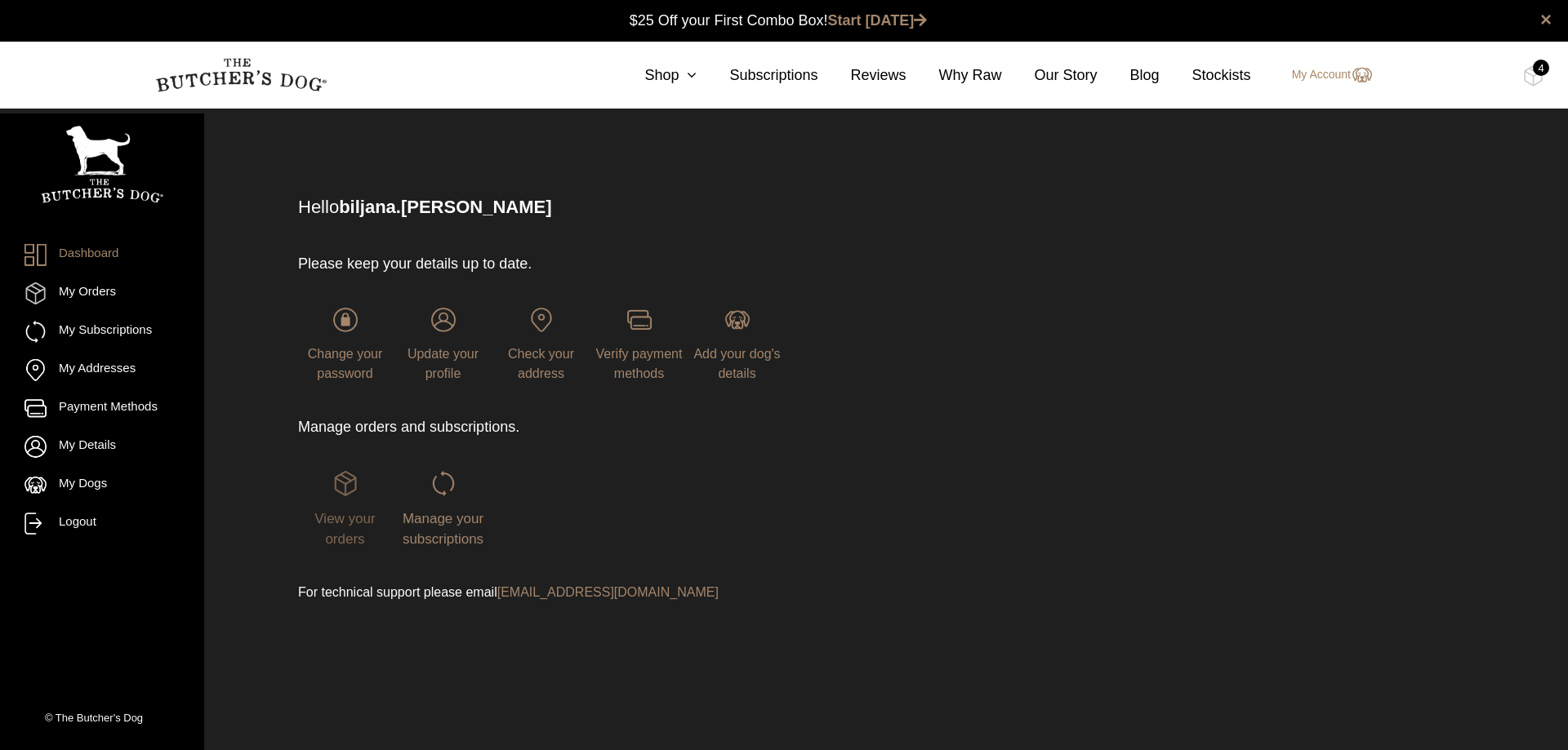
click at [331, 518] on span "View your orders" at bounding box center [345, 530] width 61 height 37
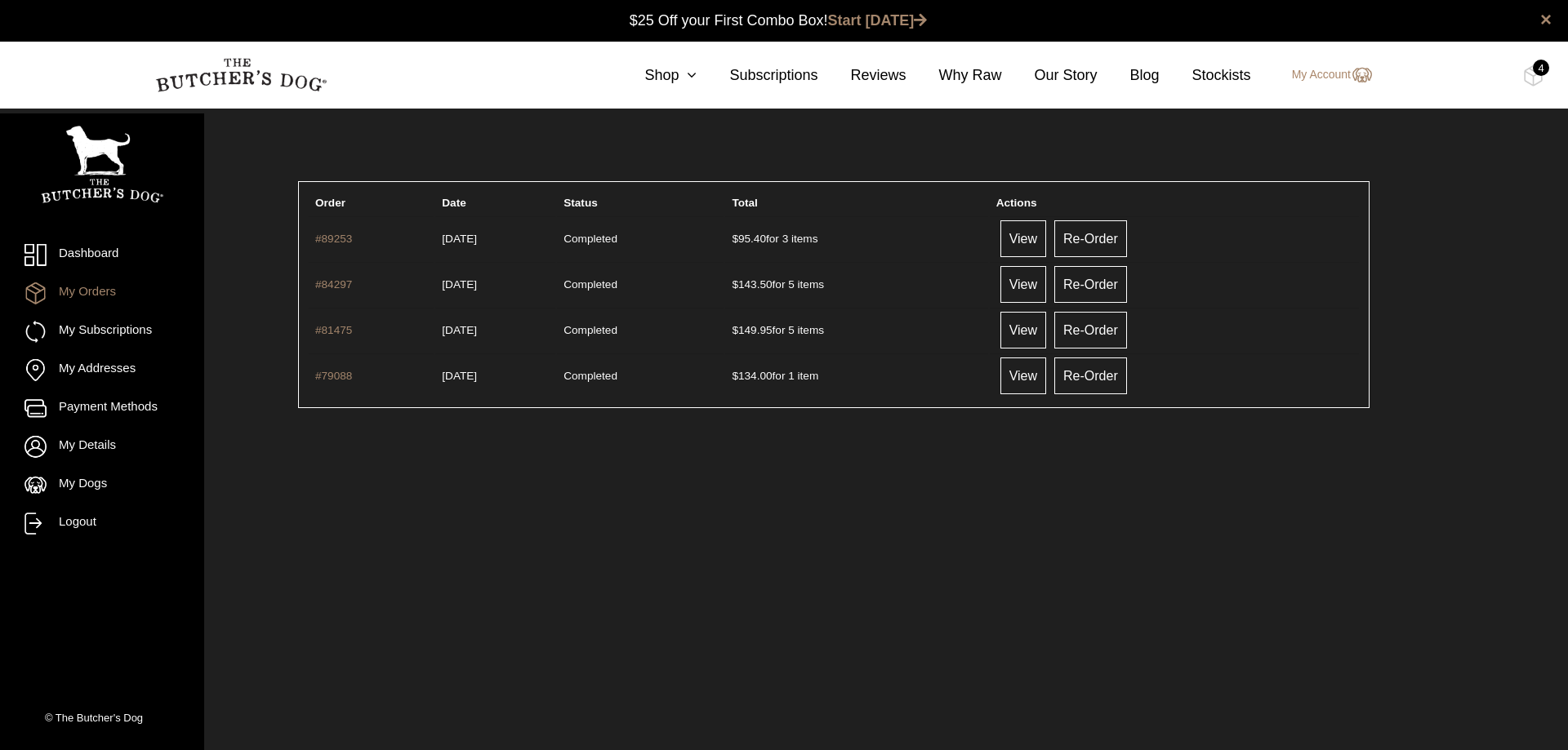
click at [1537, 66] on div "4" at bounding box center [1541, 67] width 16 height 16
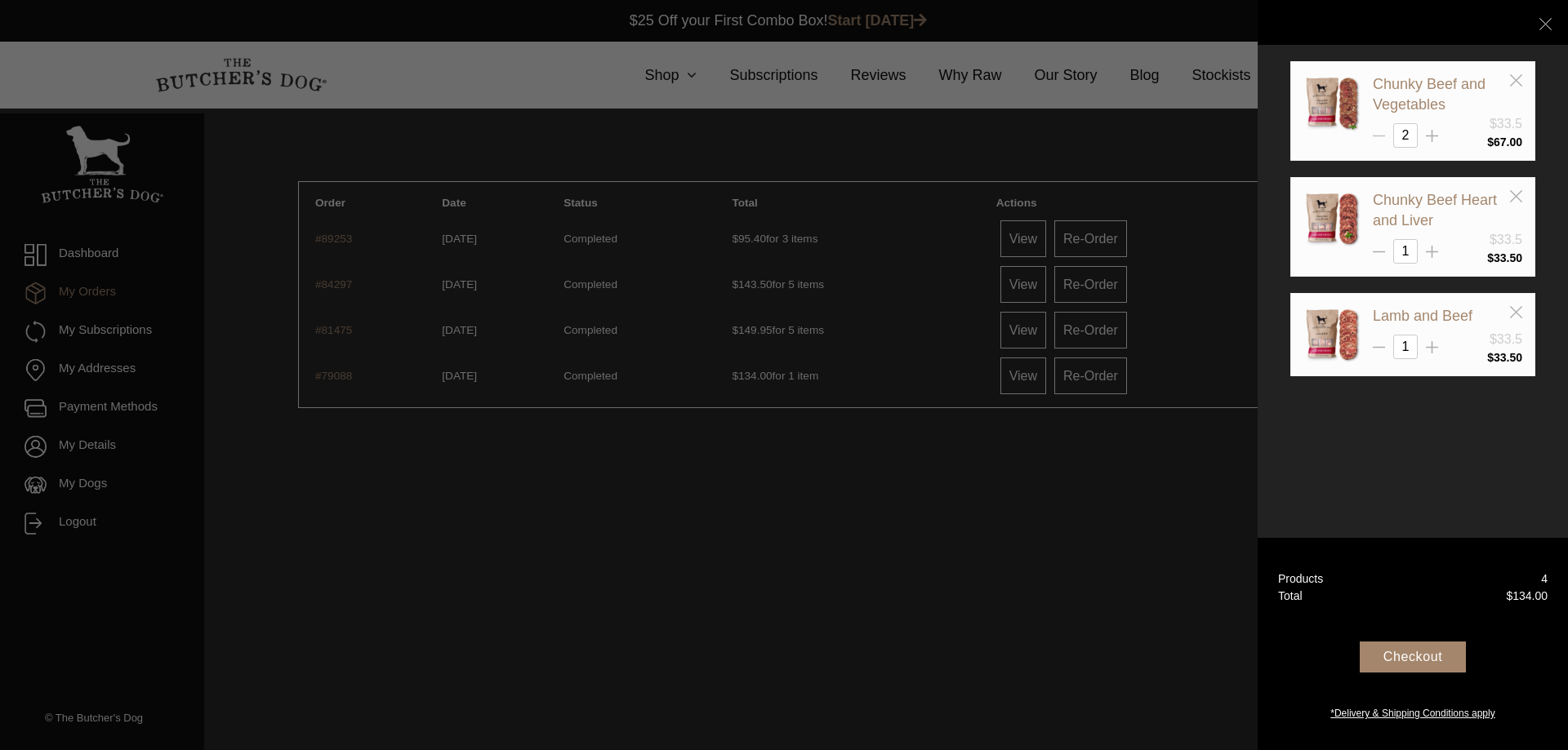
click at [1381, 139] on icon at bounding box center [1379, 136] width 13 height 13
type input "1"
click at [1044, 238] on div at bounding box center [784, 375] width 1568 height 750
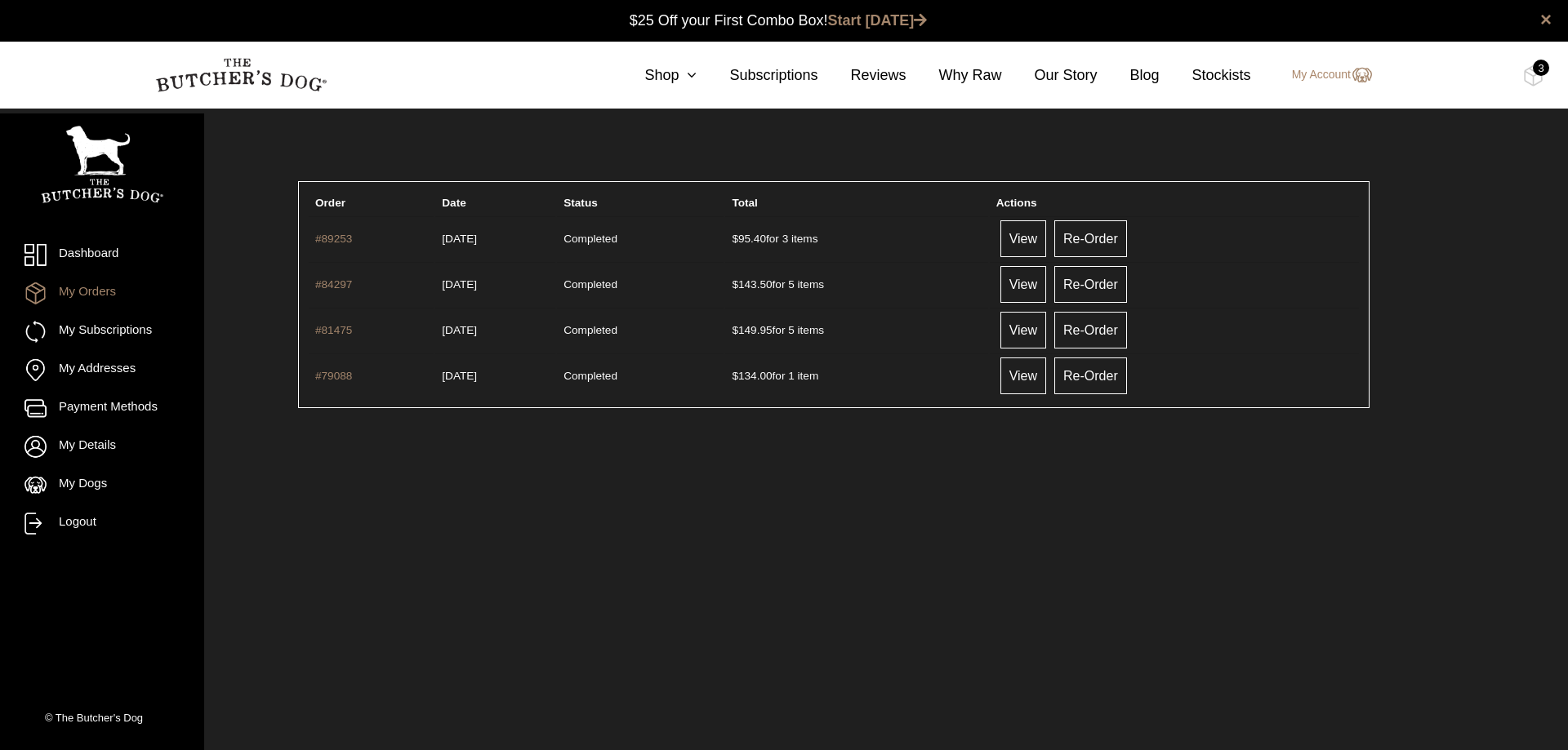
click at [1044, 238] on link "View" at bounding box center [1023, 239] width 46 height 37
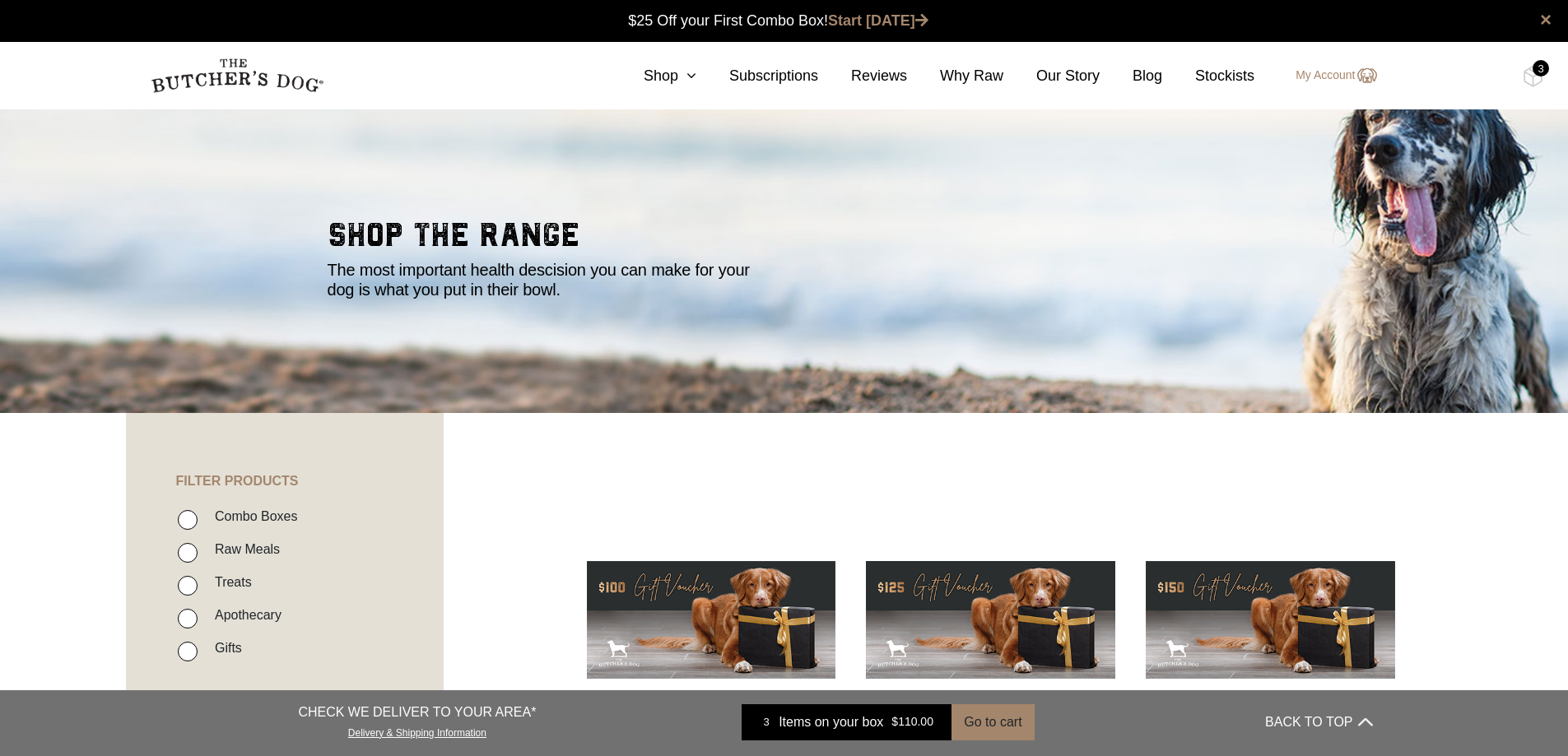
click at [1538, 73] on div "3" at bounding box center [1540, 68] width 16 height 16
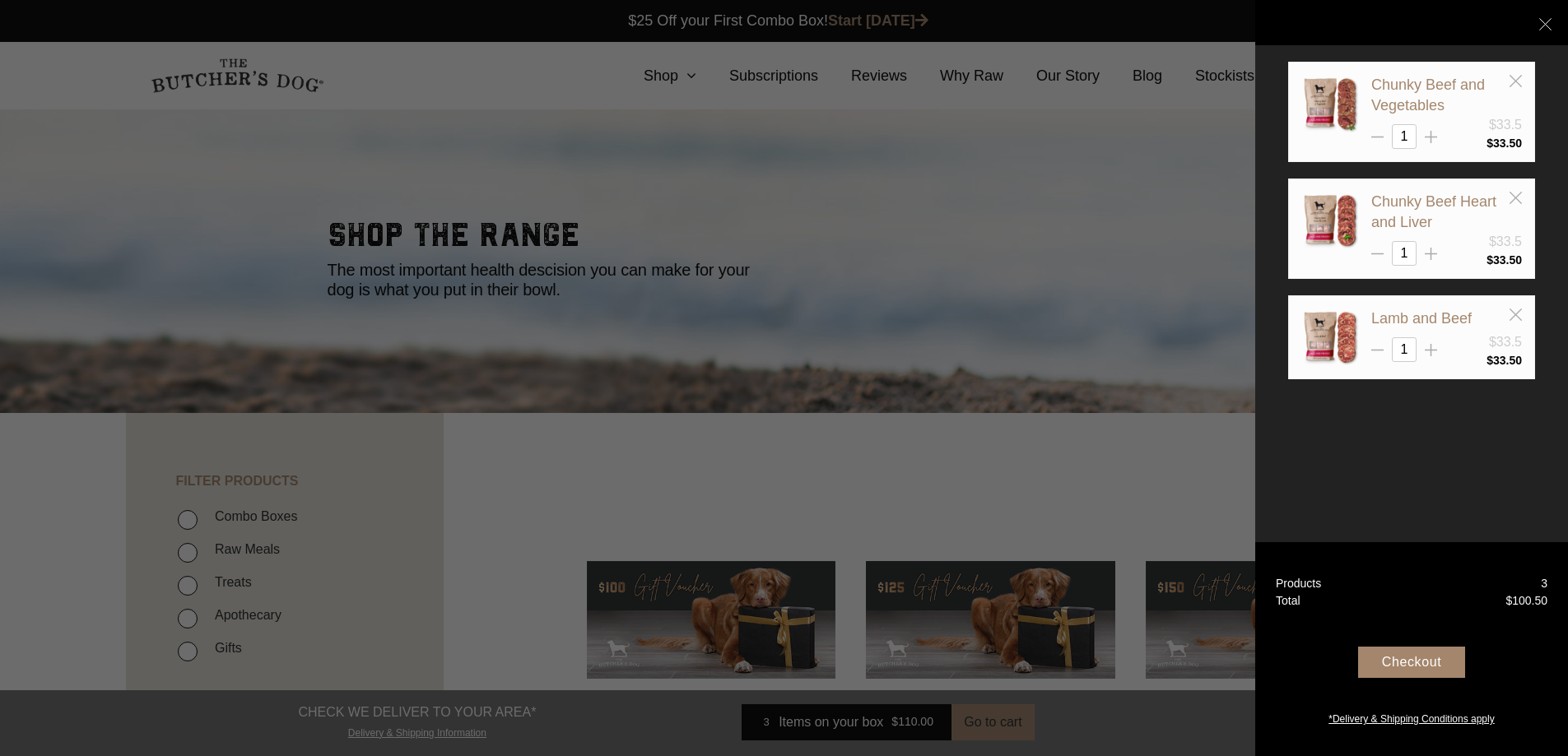
click at [1424, 668] on div "Checkout" at bounding box center [1412, 663] width 107 height 31
